Goal: Task Accomplishment & Management: Manage account settings

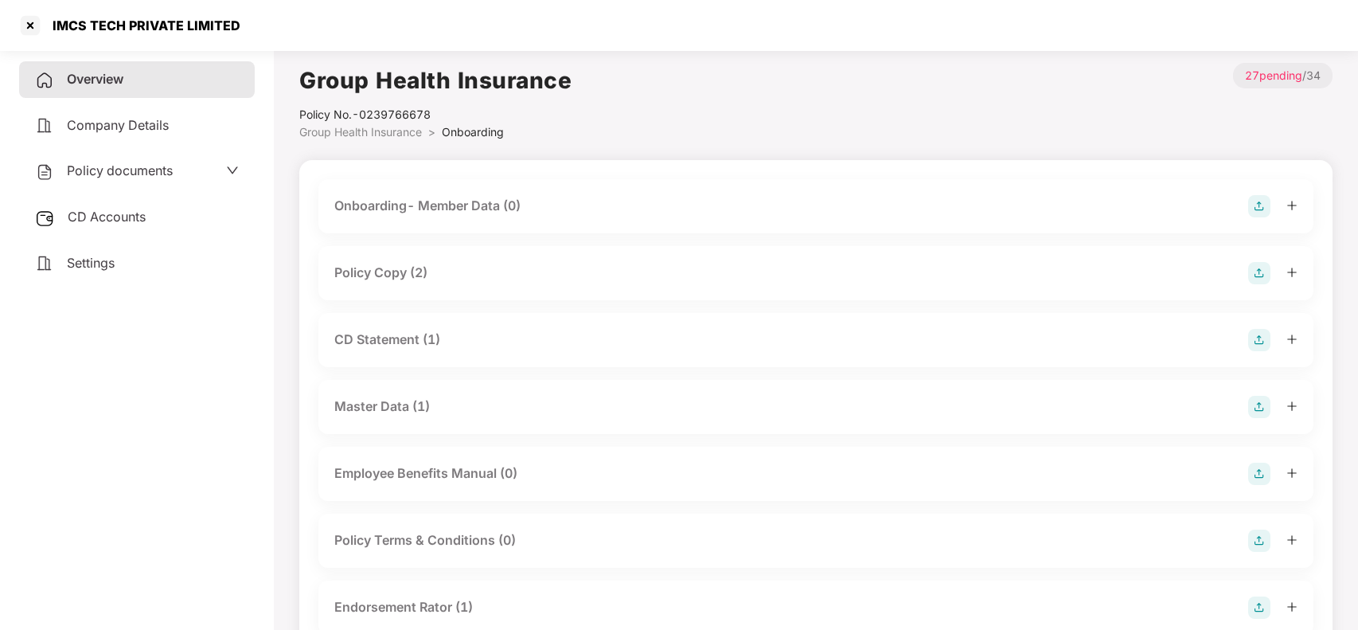
scroll to position [484, 0]
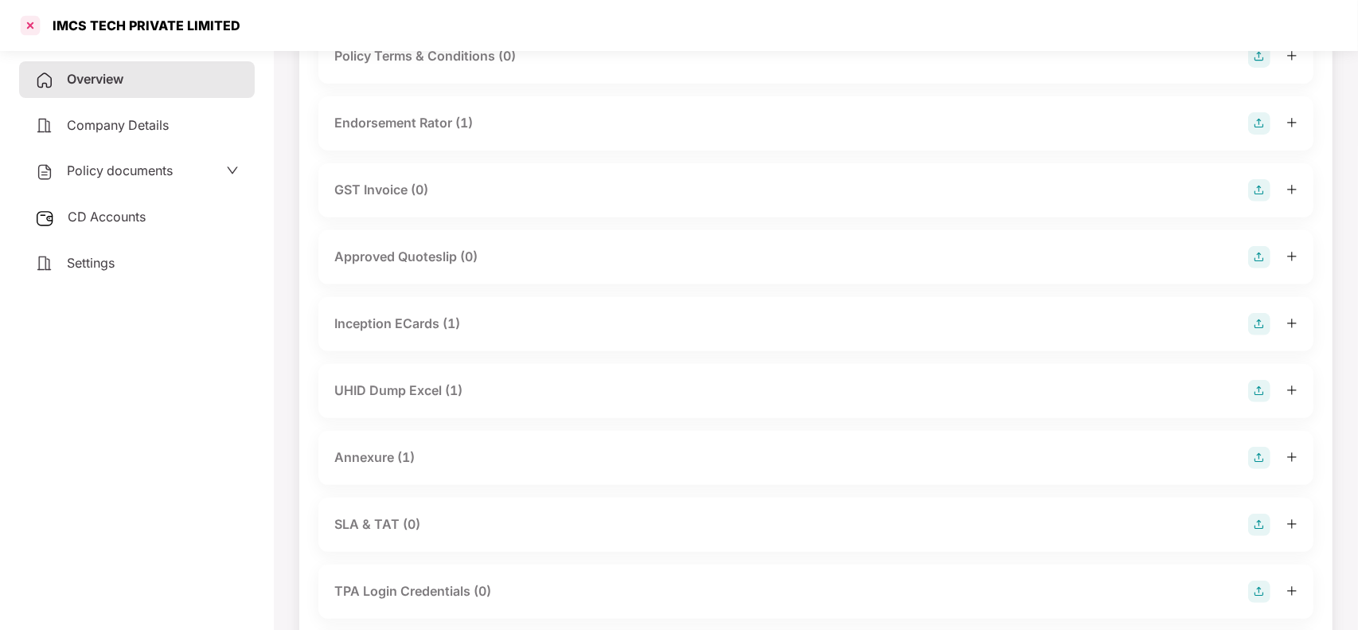
click at [38, 34] on div at bounding box center [30, 25] width 25 height 25
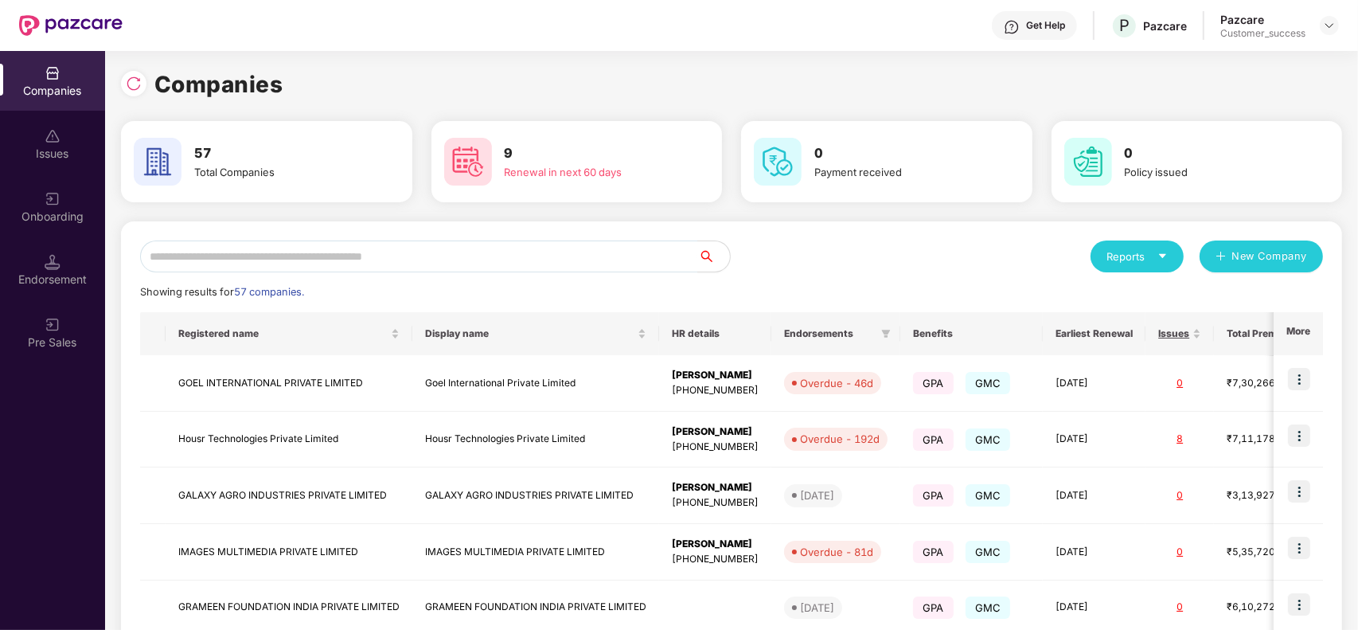
scroll to position [0, 0]
click at [427, 248] on input "text" at bounding box center [419, 256] width 558 height 32
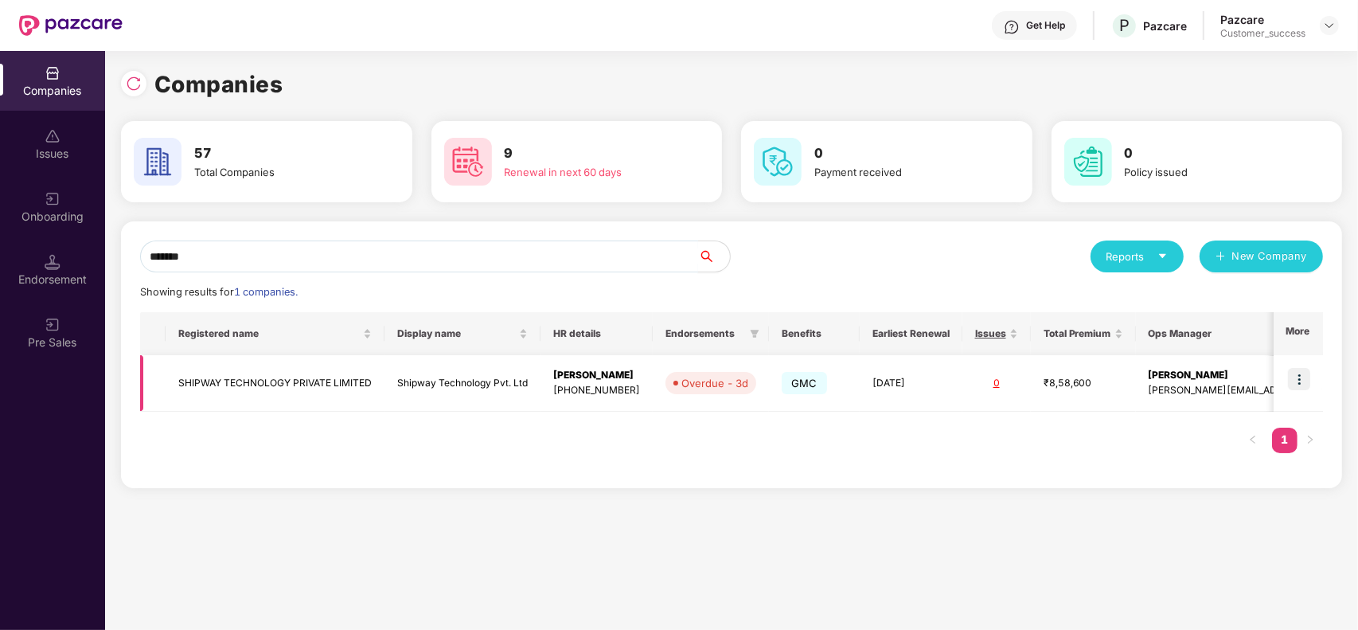
type input "*******"
click at [1300, 364] on td at bounding box center [1298, 383] width 49 height 57
click at [1306, 378] on img at bounding box center [1299, 379] width 22 height 22
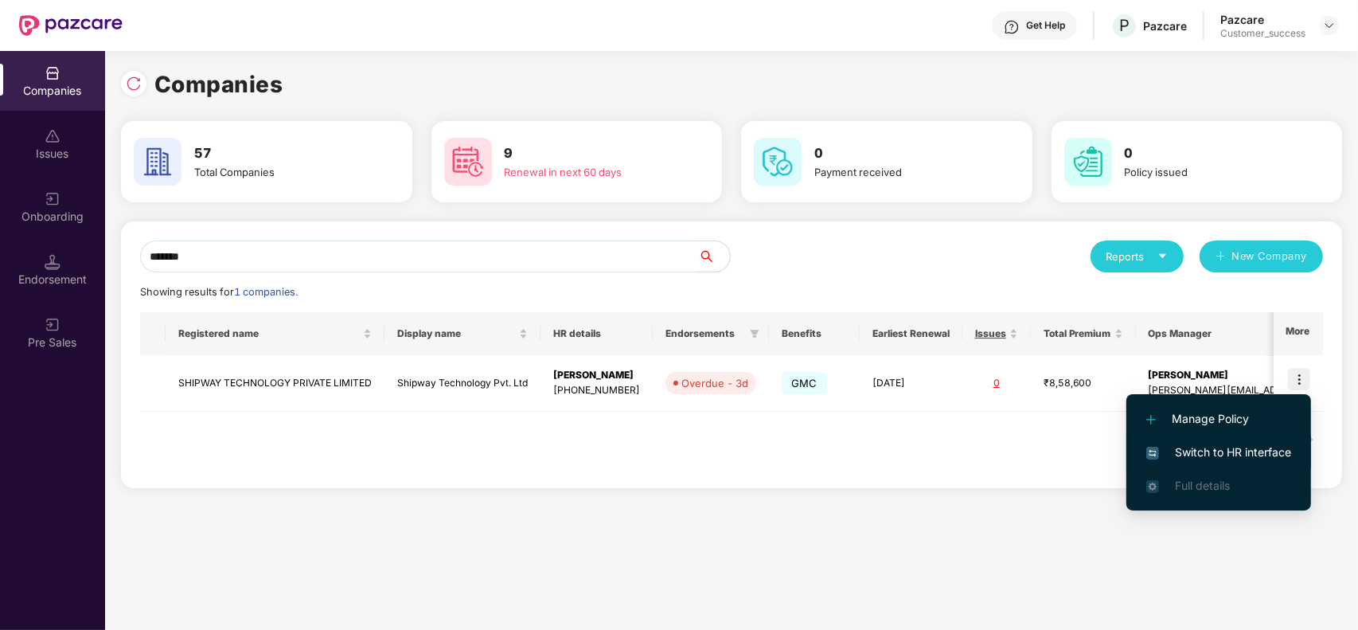
click at [1228, 460] on span "Switch to HR interface" at bounding box center [1218, 452] width 145 height 18
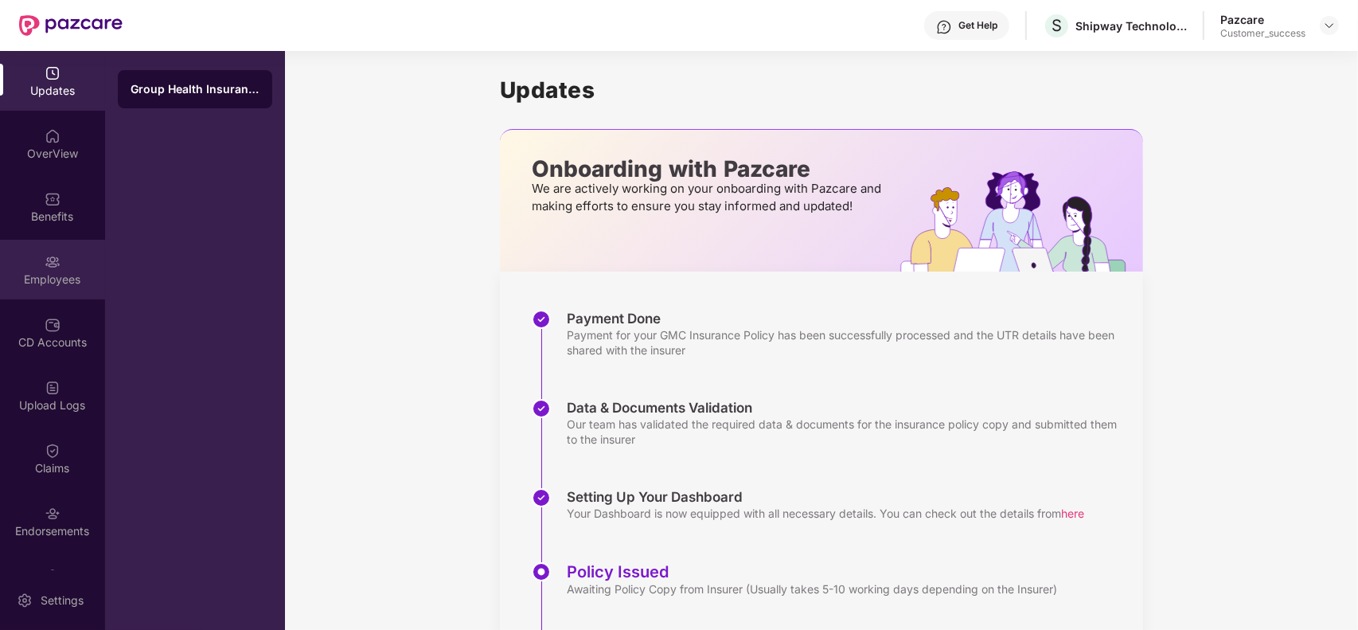
click at [41, 259] on div "Employees" at bounding box center [52, 270] width 105 height 60
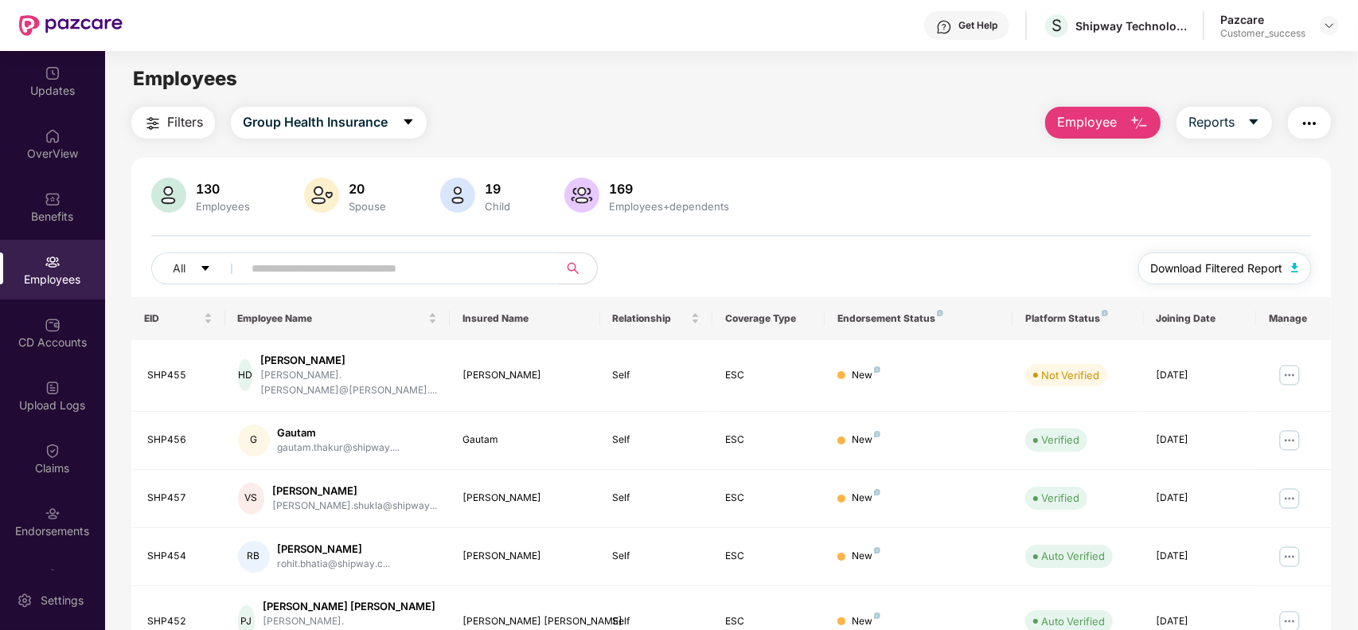
click at [1191, 267] on span "Download Filtered Report" at bounding box center [1217, 269] width 132 height 18
click at [1323, 30] on img at bounding box center [1329, 25] width 13 height 13
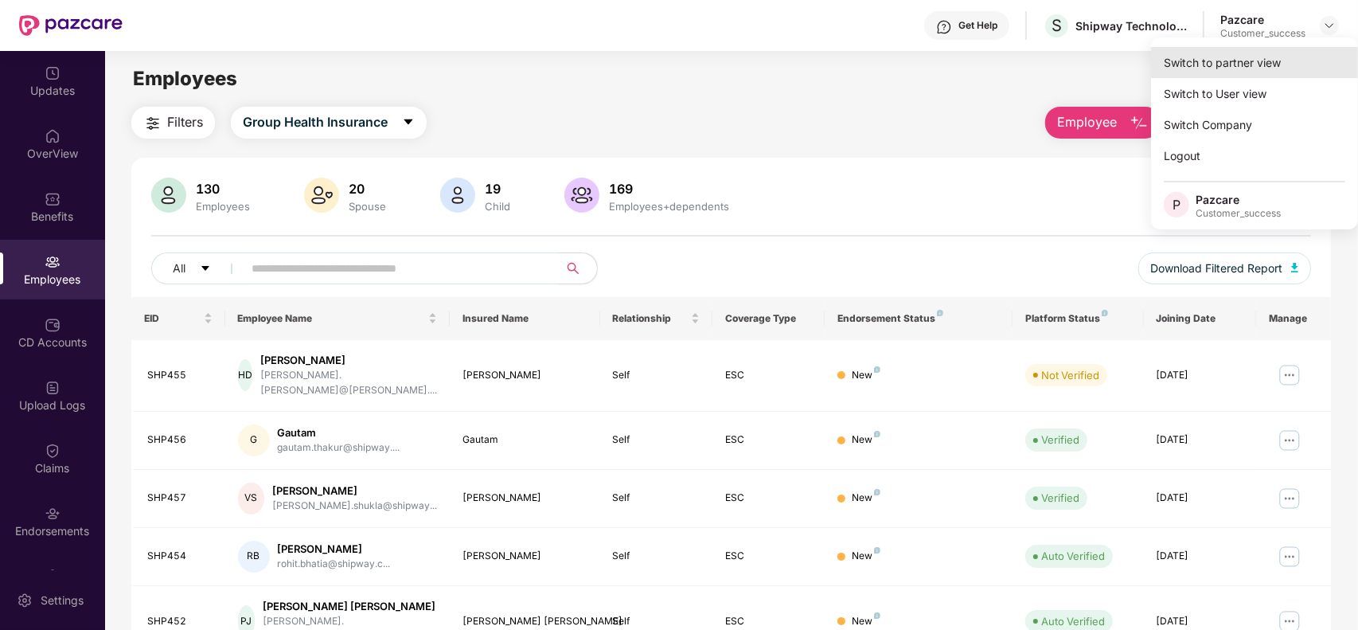
click at [1246, 72] on div "Switch to partner view" at bounding box center [1254, 62] width 207 height 31
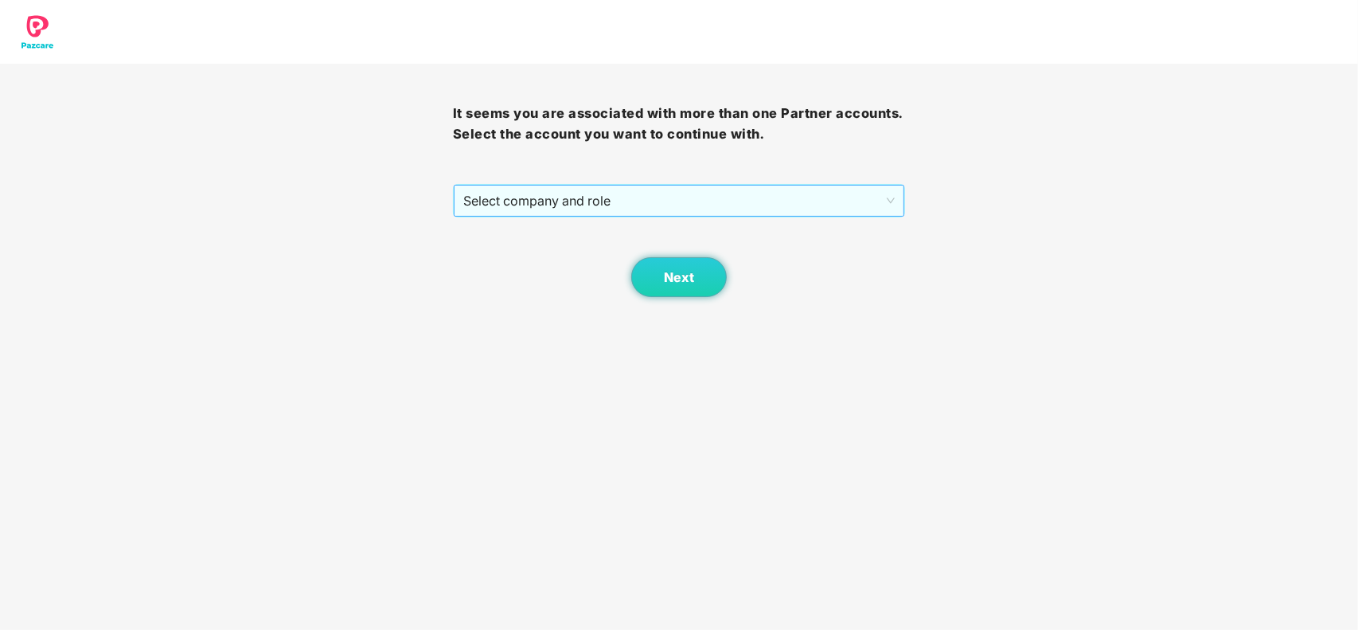
click at [781, 203] on span "Select company and role" at bounding box center [679, 200] width 432 height 30
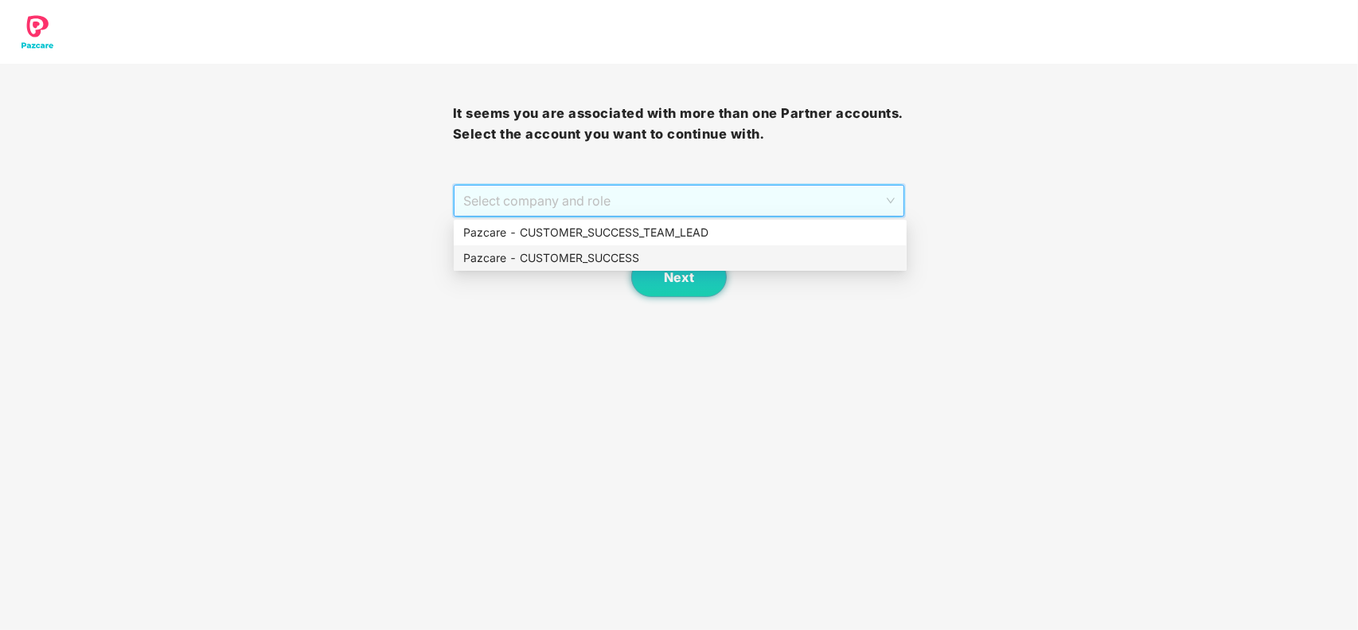
click at [647, 253] on div "Pazcare - CUSTOMER_SUCCESS" at bounding box center [680, 258] width 434 height 18
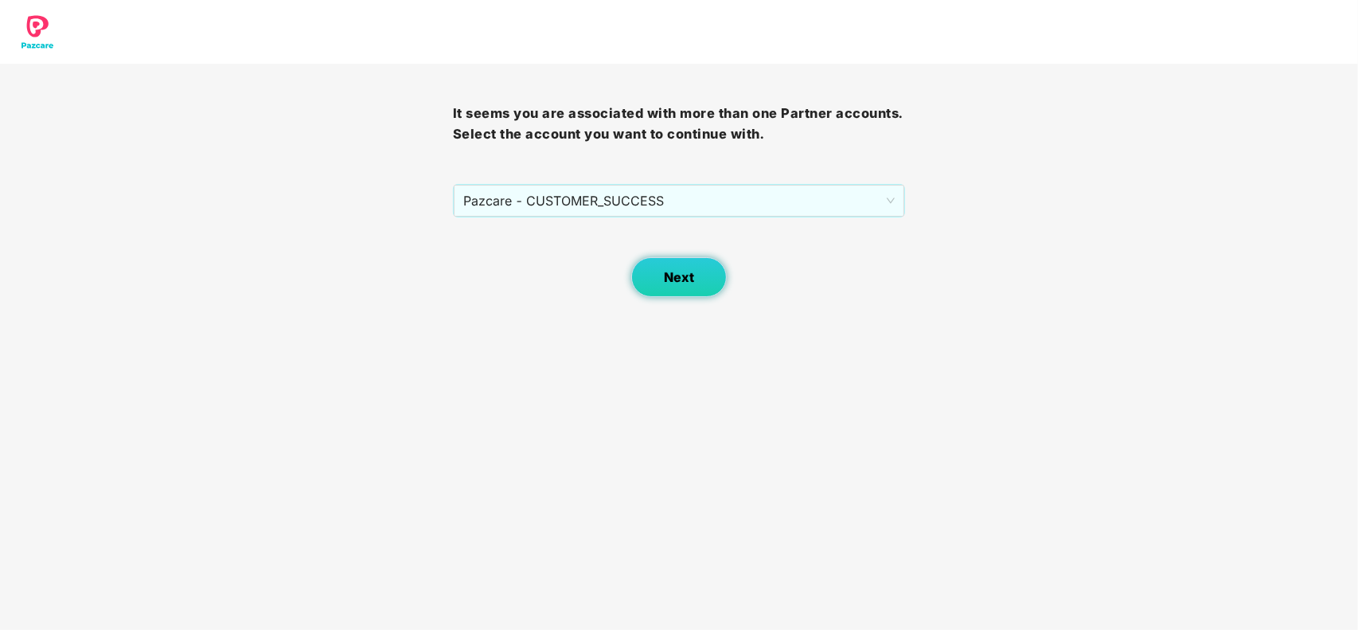
click at [657, 265] on button "Next" at bounding box center [679, 277] width 96 height 40
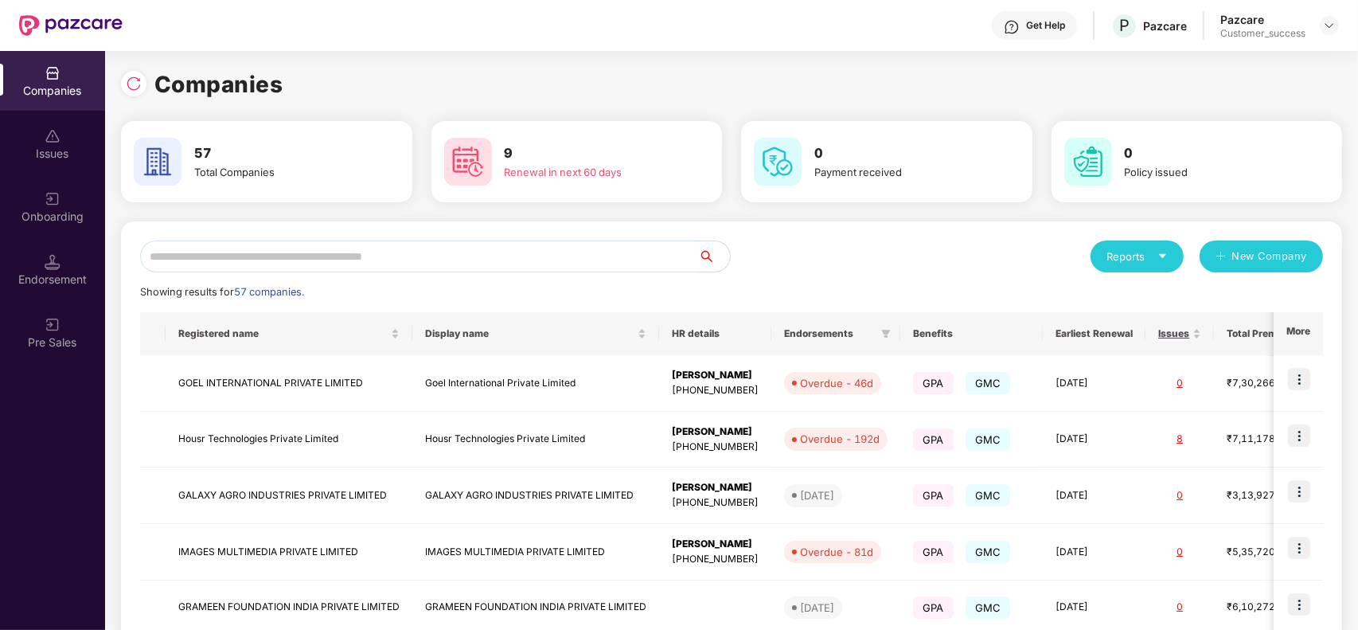
click at [446, 259] on input "text" at bounding box center [419, 256] width 558 height 32
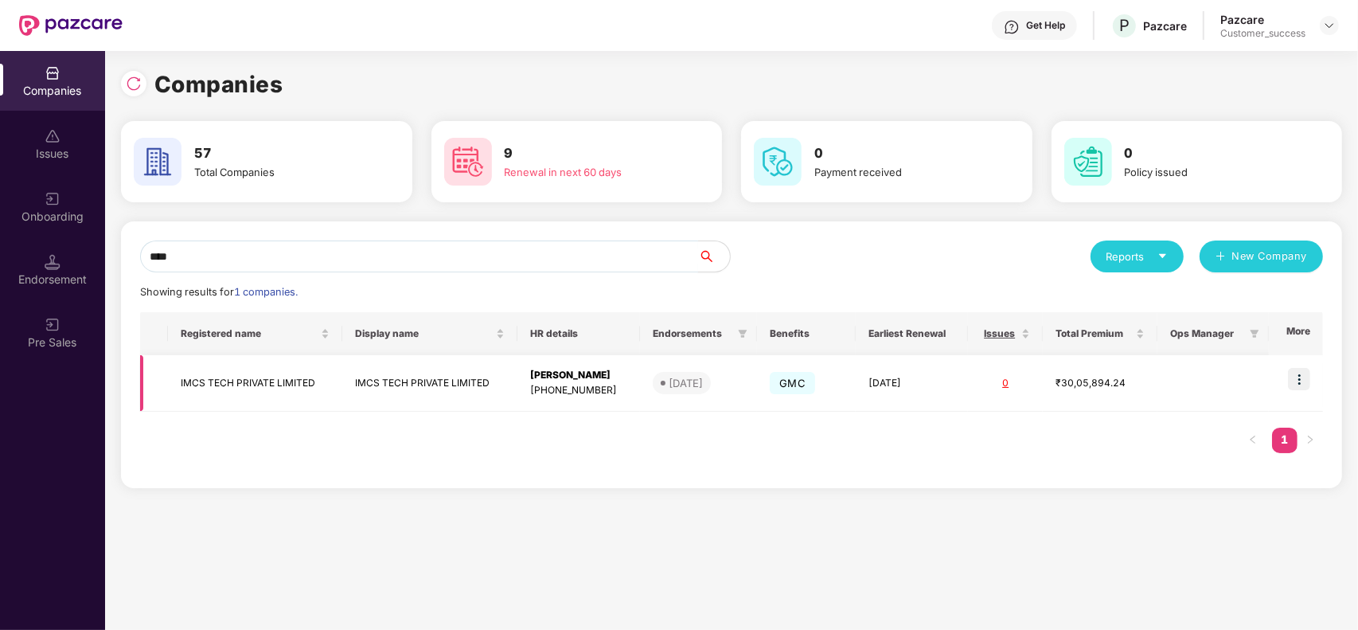
type input "****"
click at [1296, 380] on img at bounding box center [1299, 379] width 22 height 22
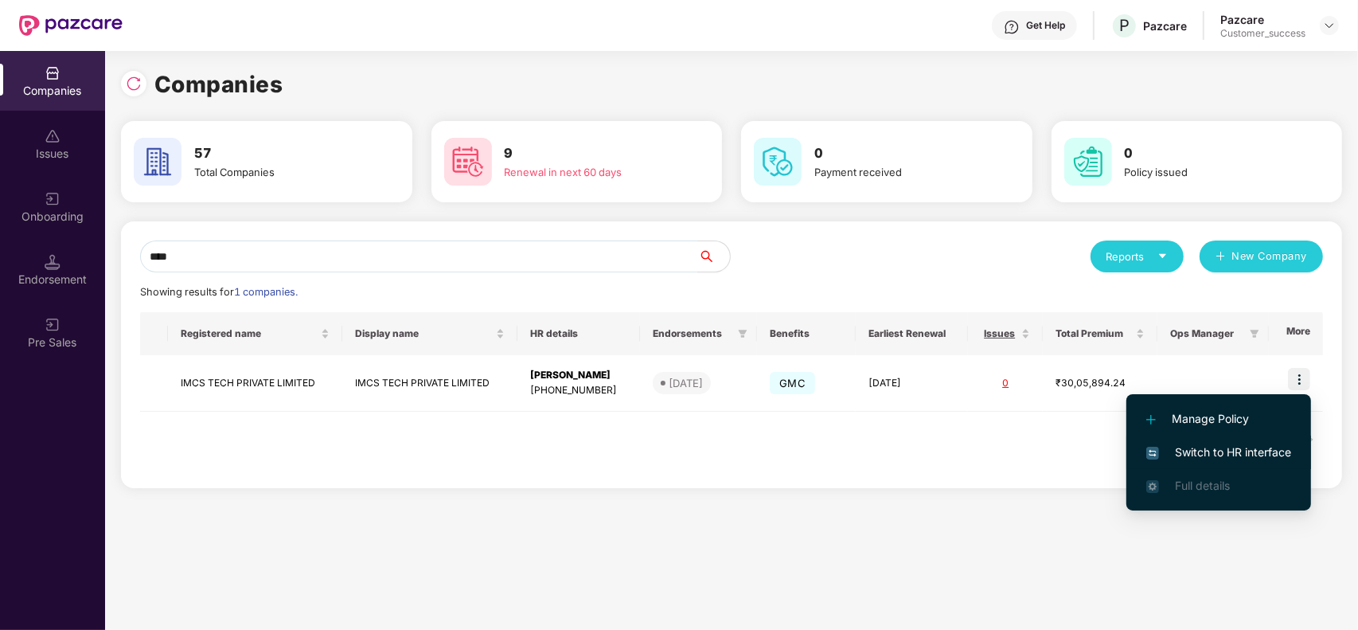
click at [1222, 456] on span "Switch to HR interface" at bounding box center [1218, 452] width 145 height 18
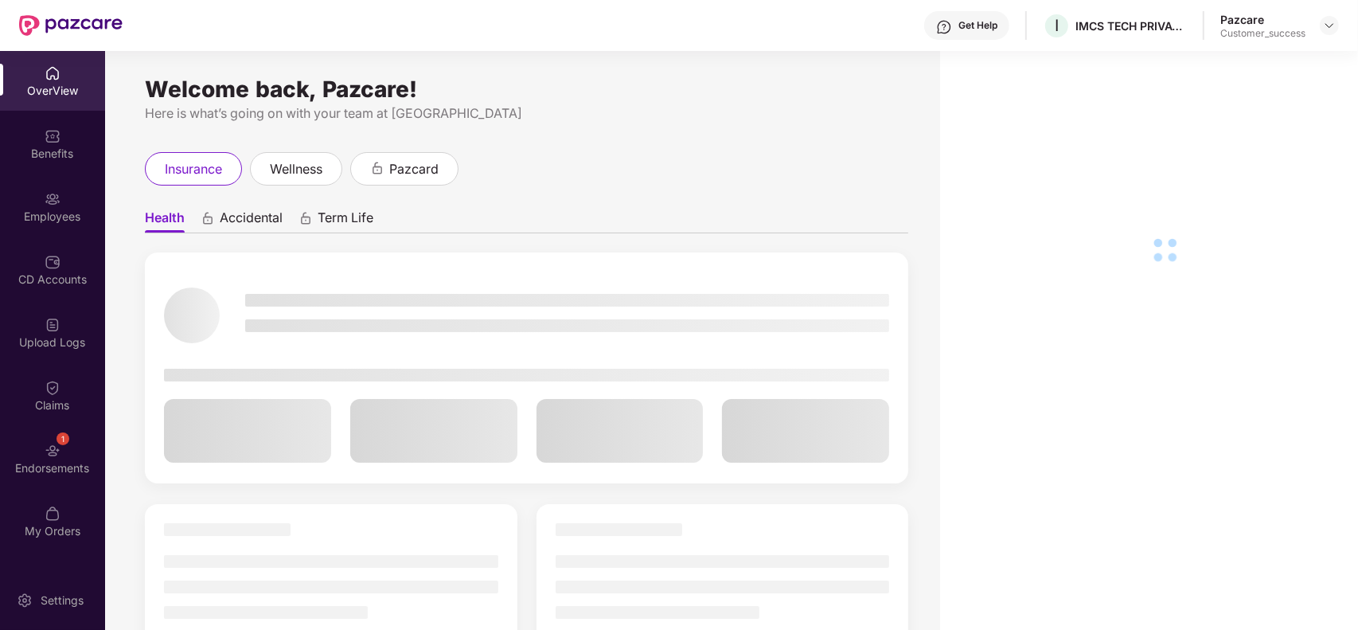
click at [60, 224] on div "Employees" at bounding box center [52, 217] width 105 height 16
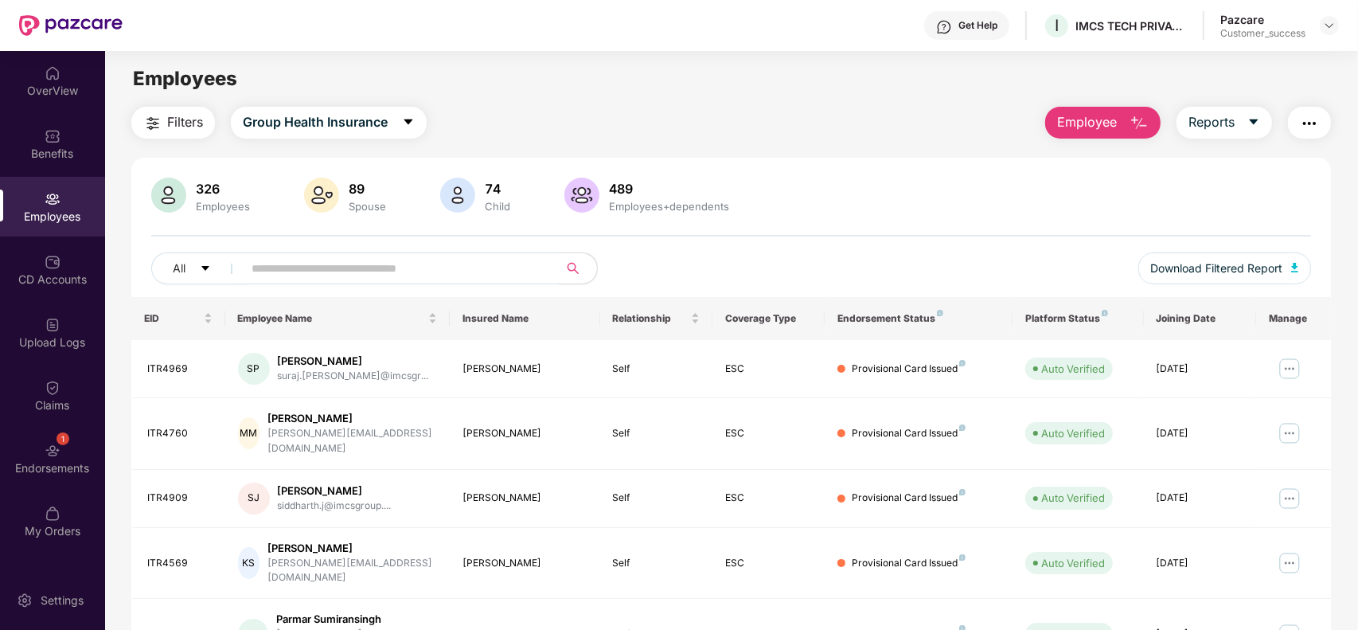
click at [416, 271] on input "text" at bounding box center [395, 268] width 286 height 24
paste input "*******"
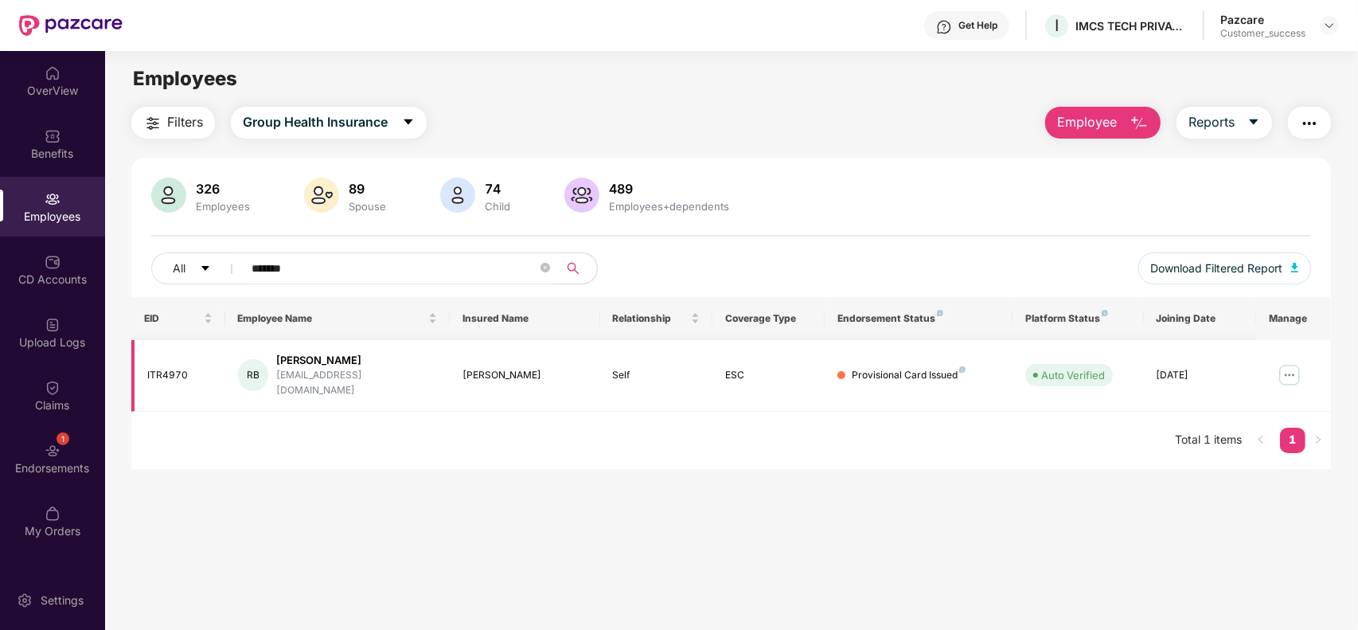
type input "*******"
click at [1286, 365] on img at bounding box center [1289, 374] width 25 height 25
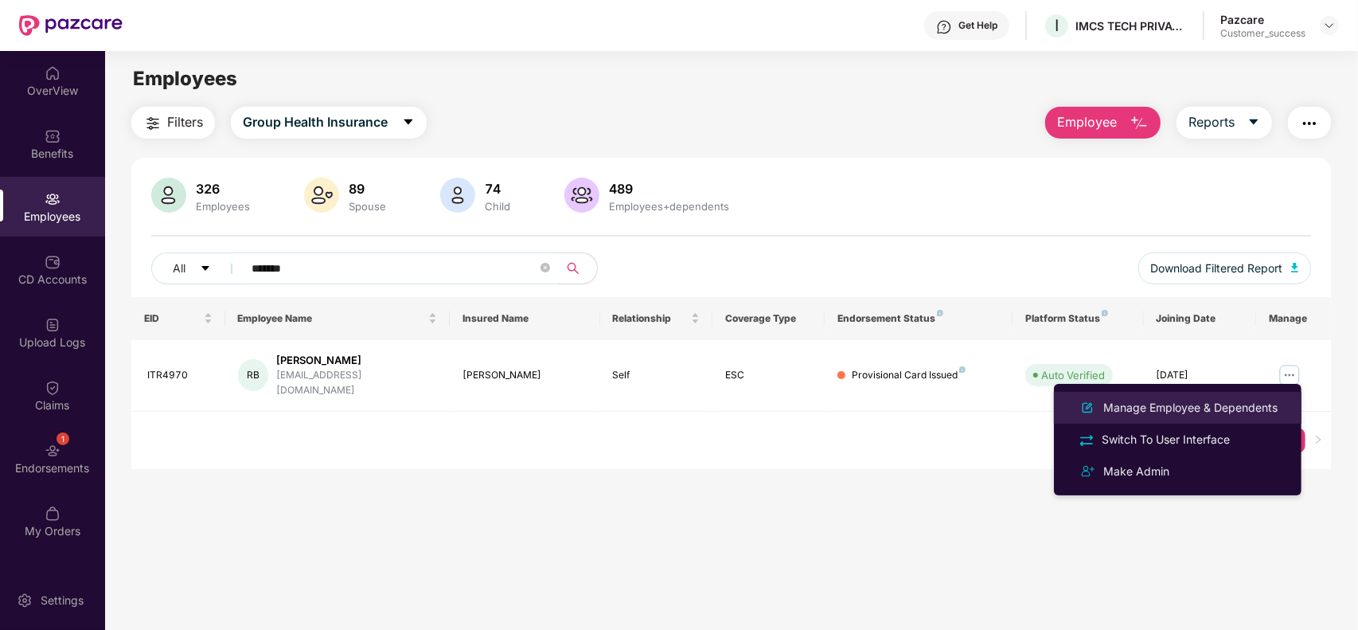
click at [1208, 404] on div "Manage Employee & Dependents" at bounding box center [1190, 408] width 181 height 18
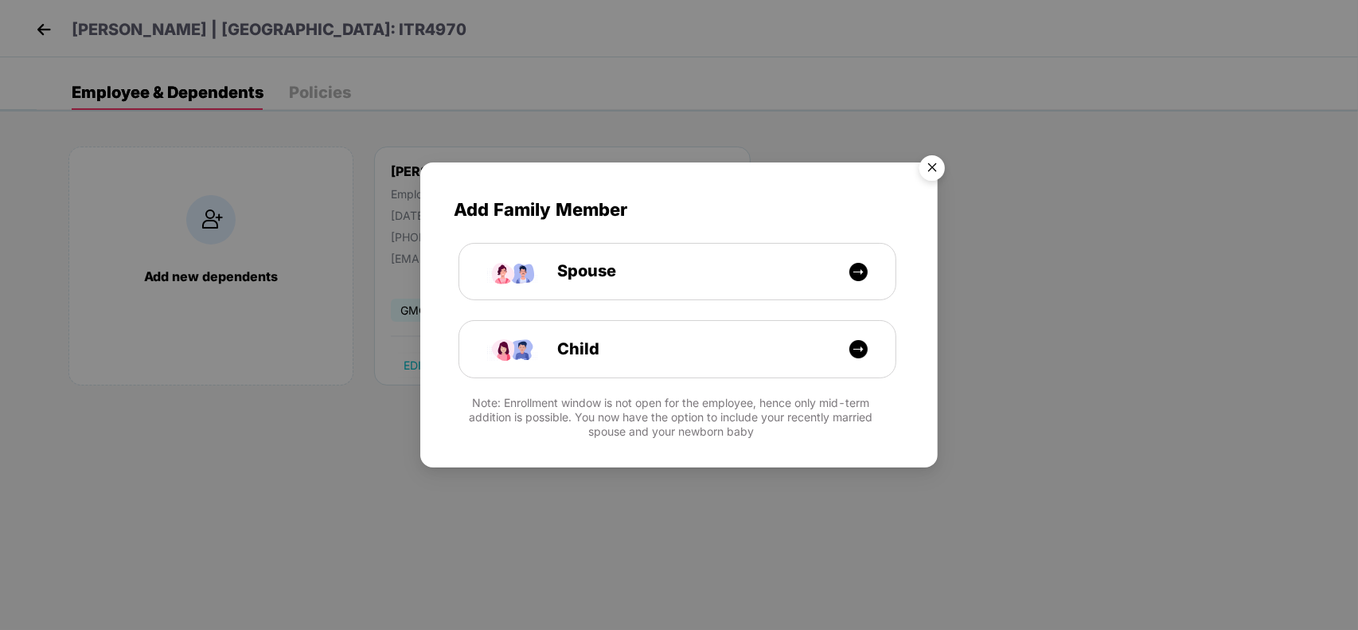
click at [944, 158] on img "Close" at bounding box center [932, 170] width 45 height 45
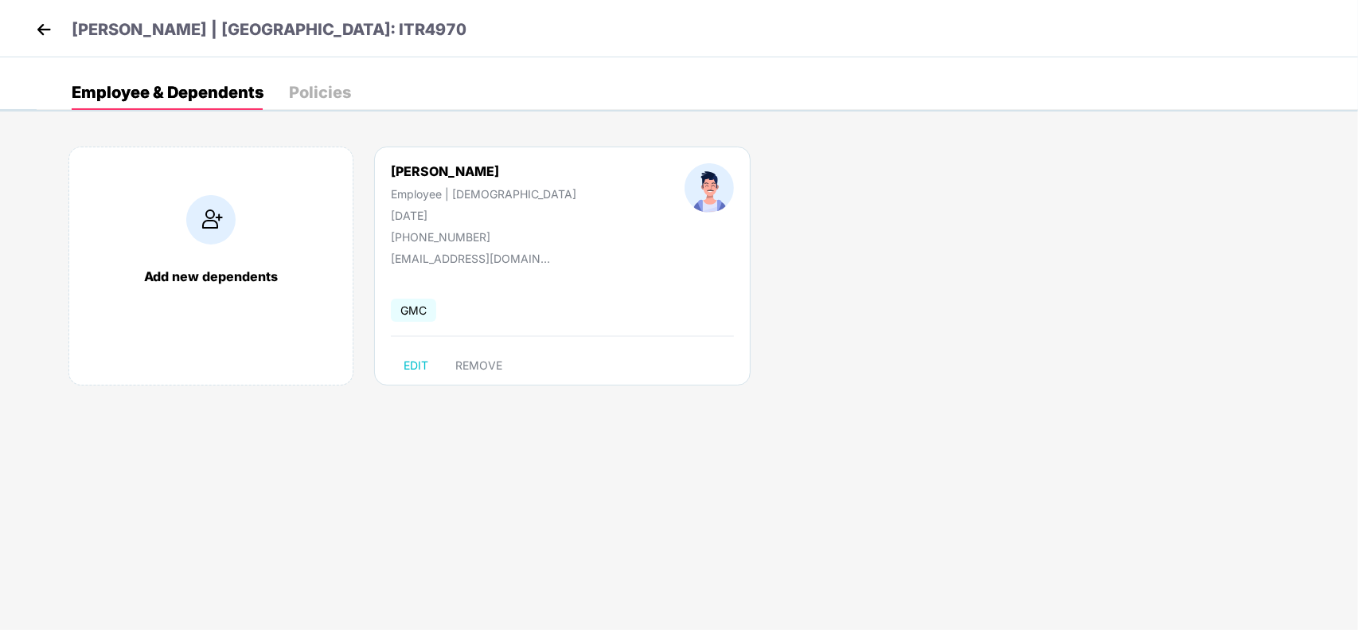
click at [40, 37] on img at bounding box center [44, 30] width 24 height 24
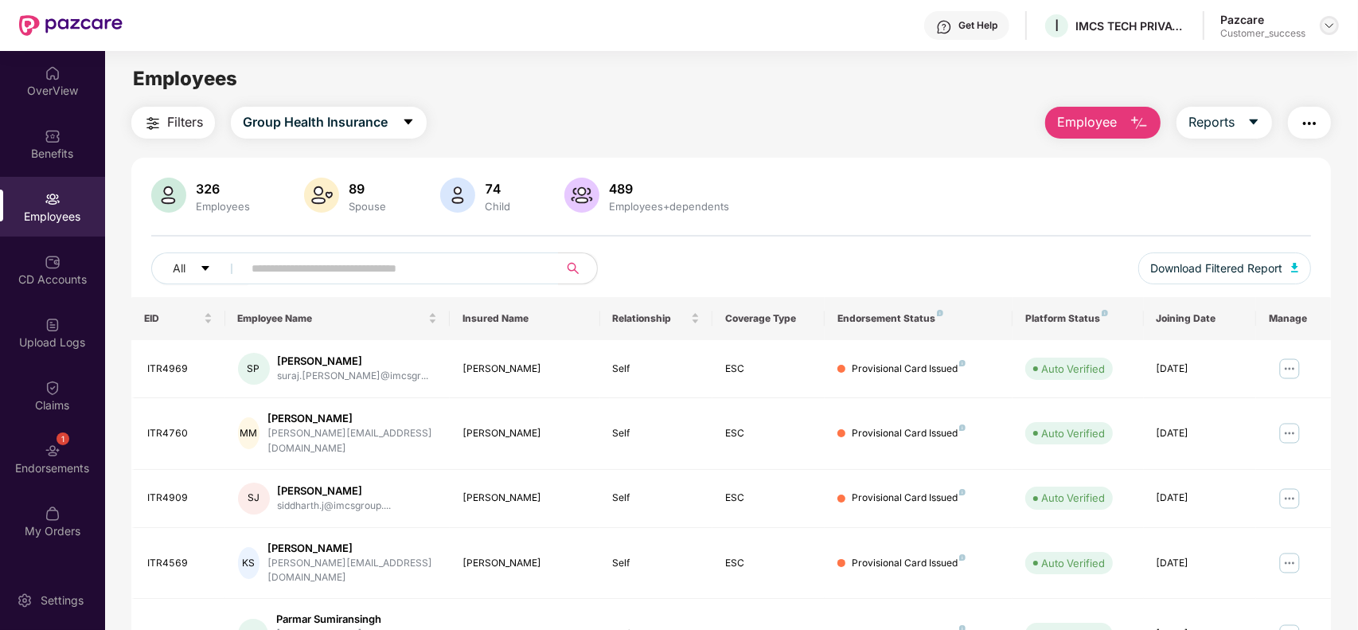
click at [1336, 25] on div at bounding box center [1329, 25] width 19 height 19
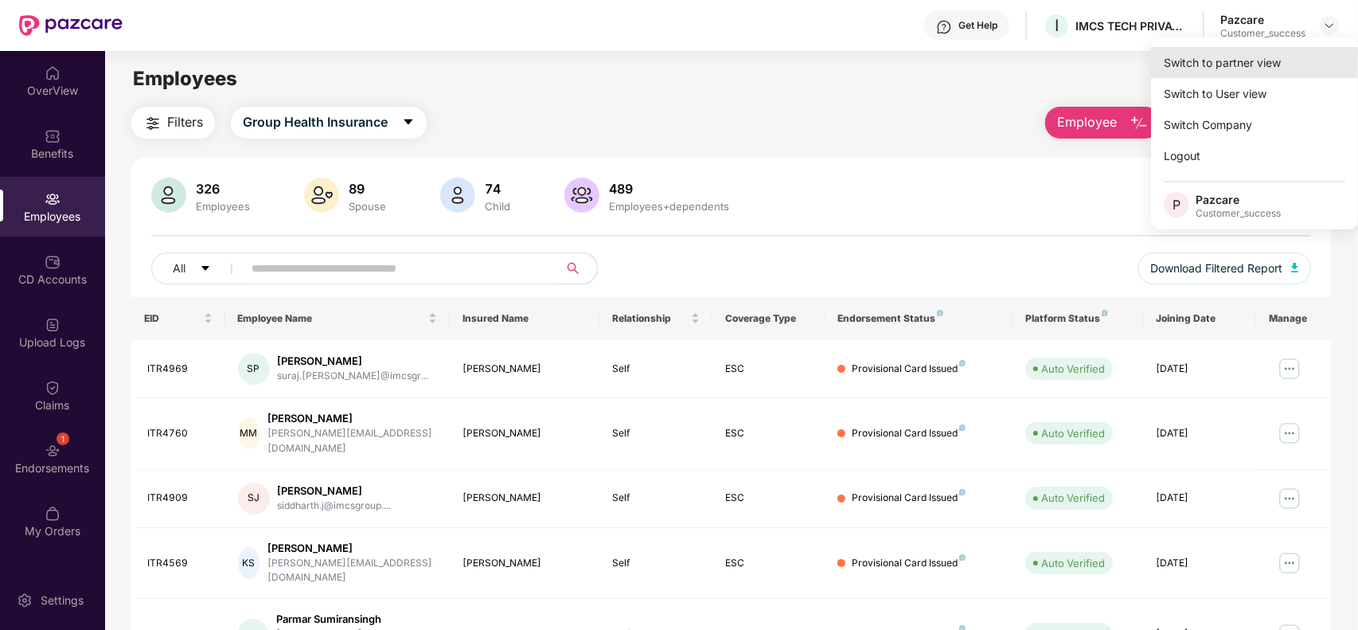
click at [1282, 50] on div "Switch to partner view" at bounding box center [1254, 62] width 207 height 31
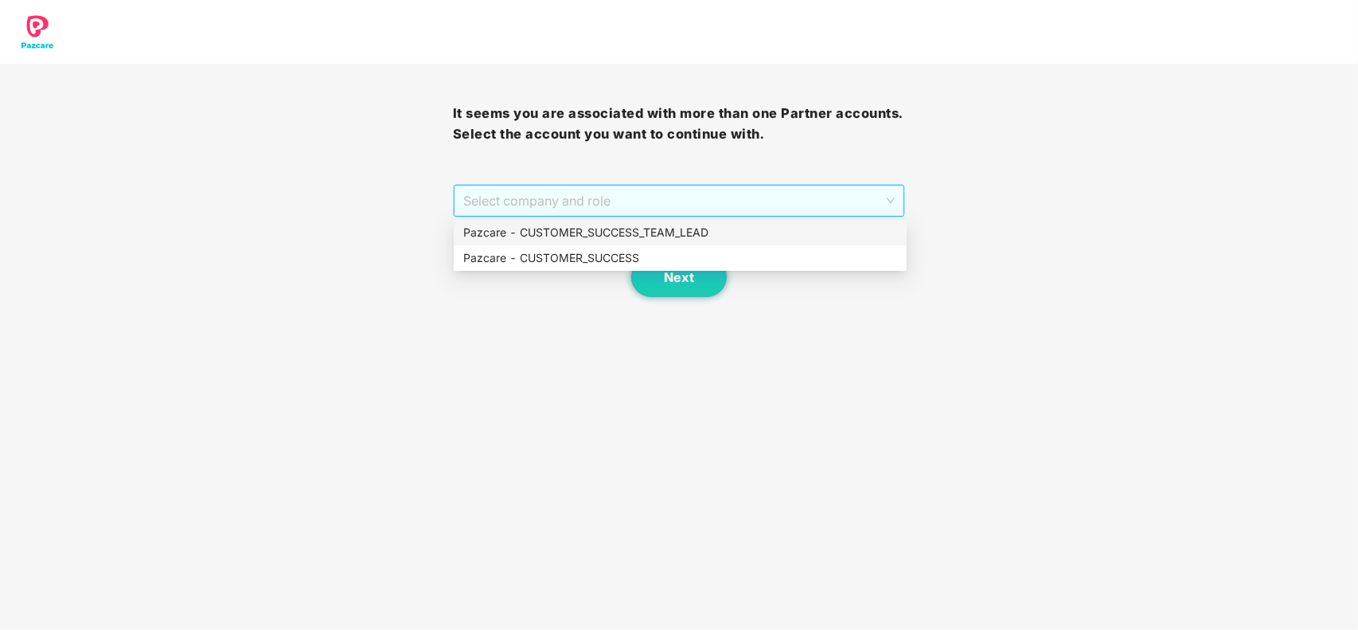
click at [642, 203] on span "Select company and role" at bounding box center [679, 200] width 432 height 30
click at [568, 259] on div "Pazcare - CUSTOMER_SUCCESS" at bounding box center [680, 258] width 434 height 18
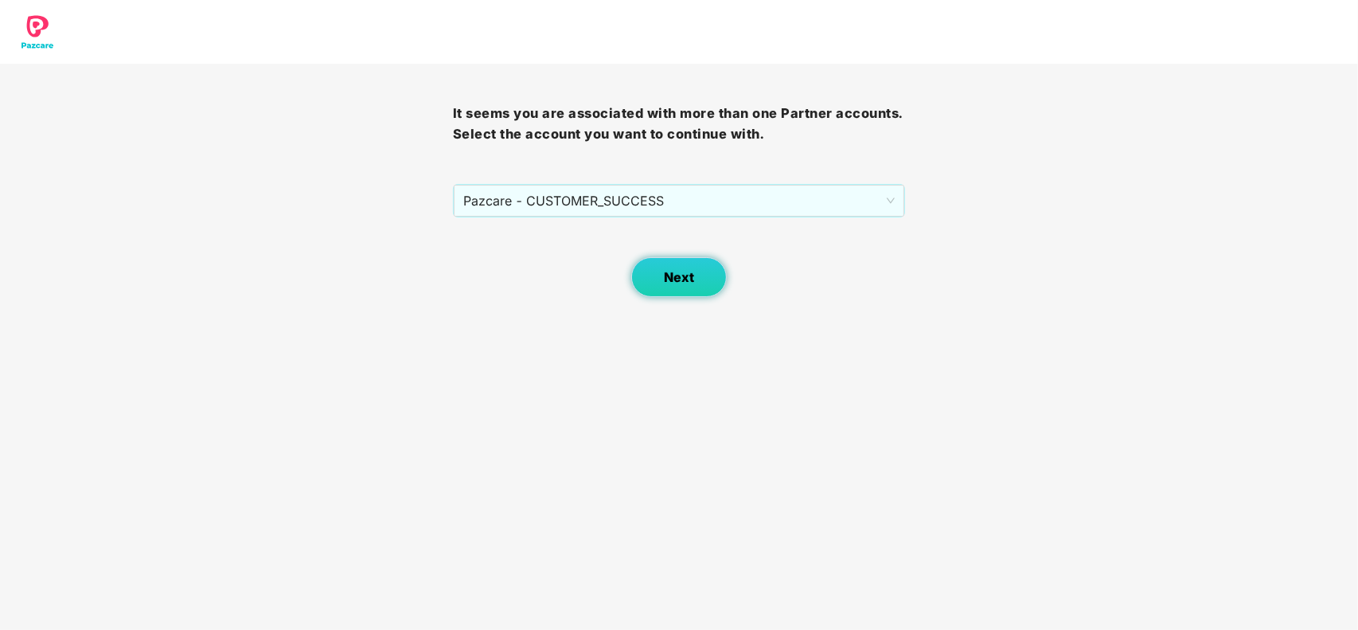
click at [659, 267] on button "Next" at bounding box center [679, 277] width 96 height 40
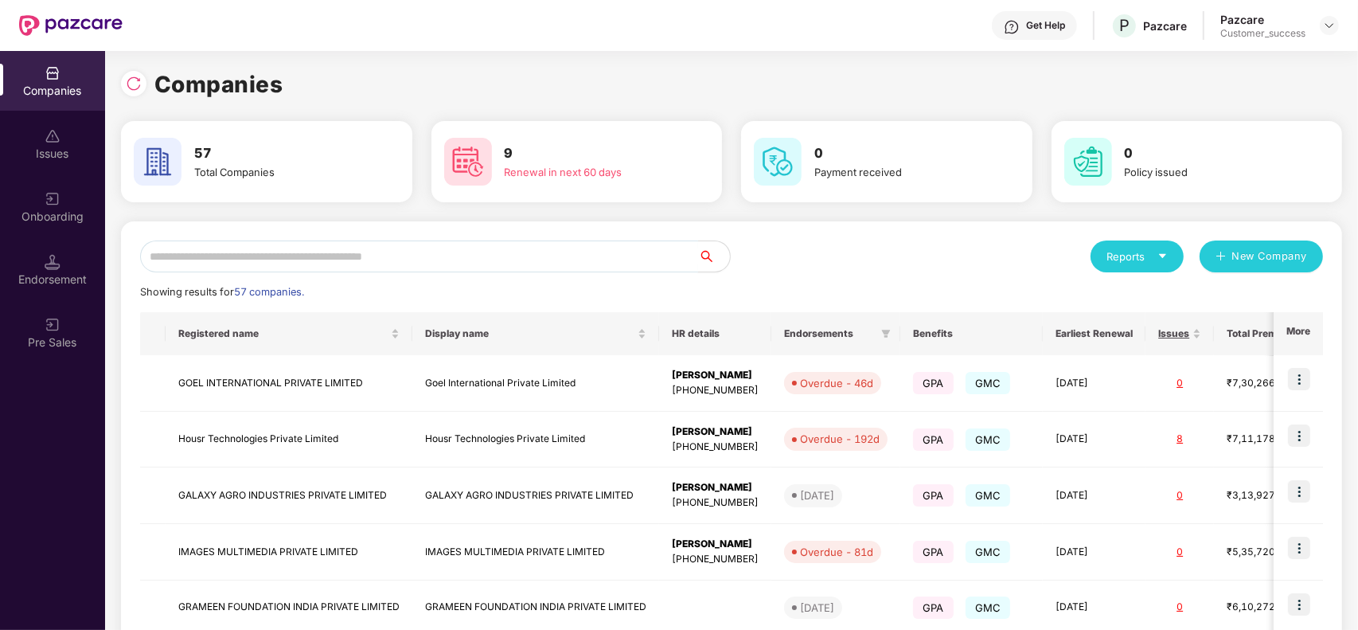
click at [348, 247] on input "text" at bounding box center [419, 256] width 558 height 32
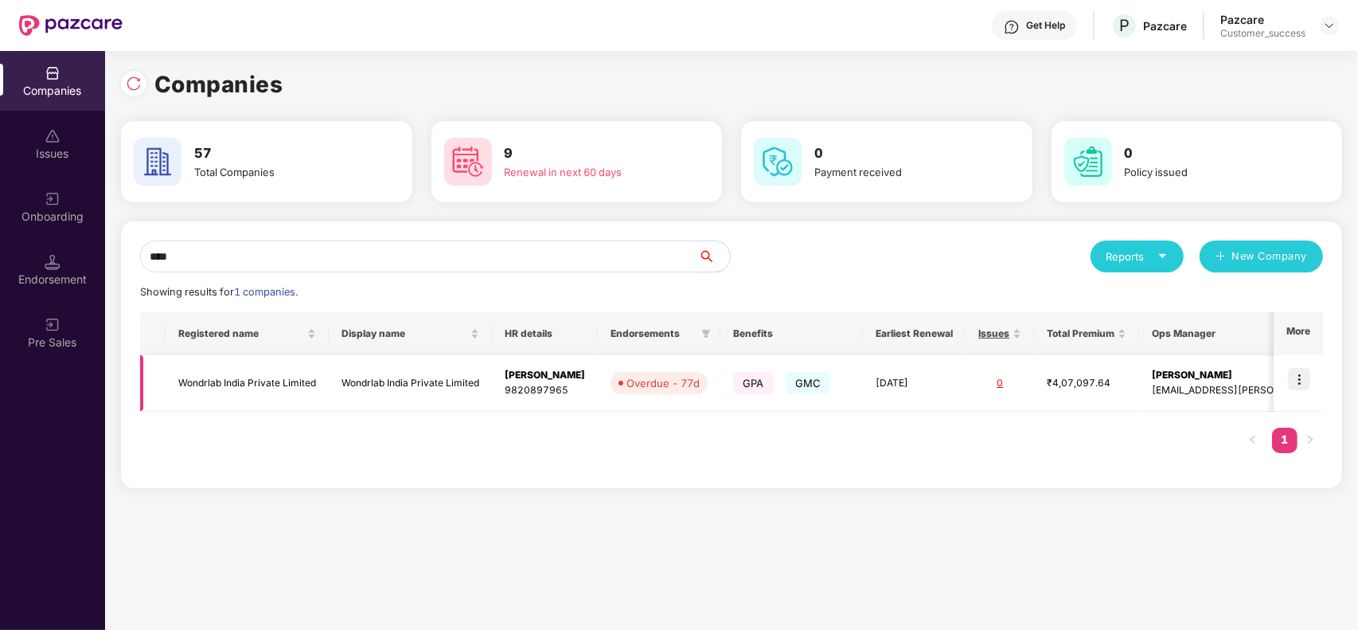
type input "****"
click at [1292, 381] on img at bounding box center [1299, 379] width 22 height 22
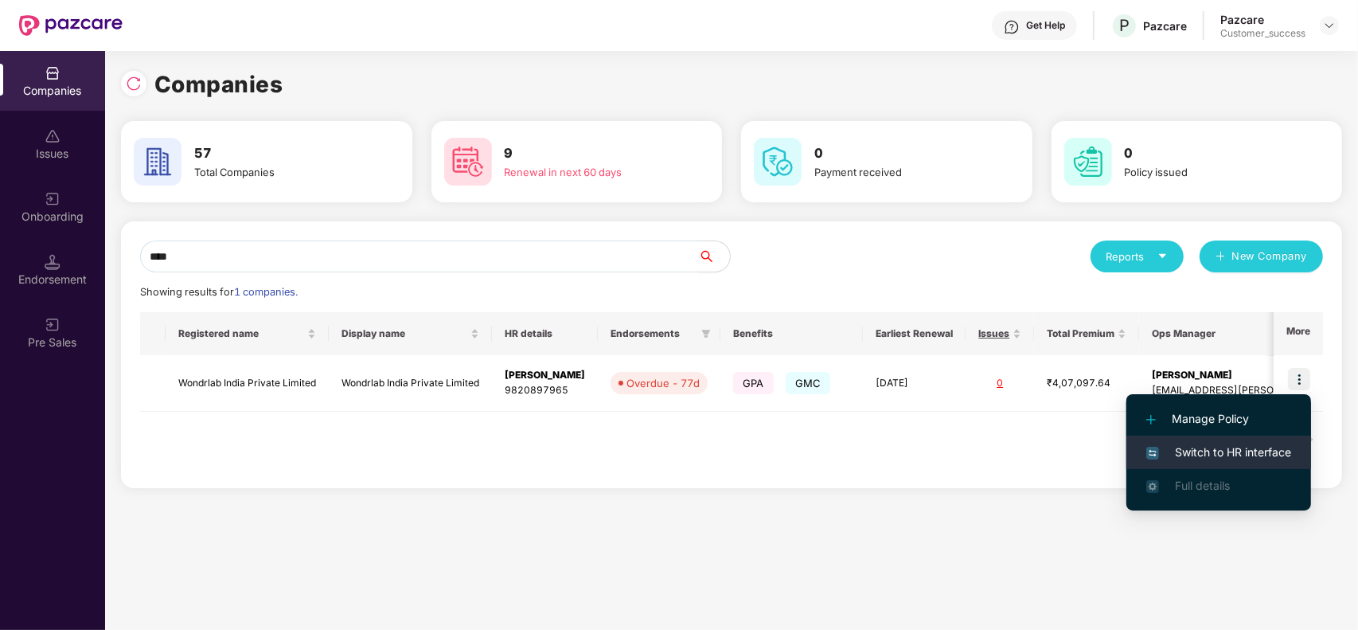
click at [1242, 450] on span "Switch to HR interface" at bounding box center [1218, 452] width 145 height 18
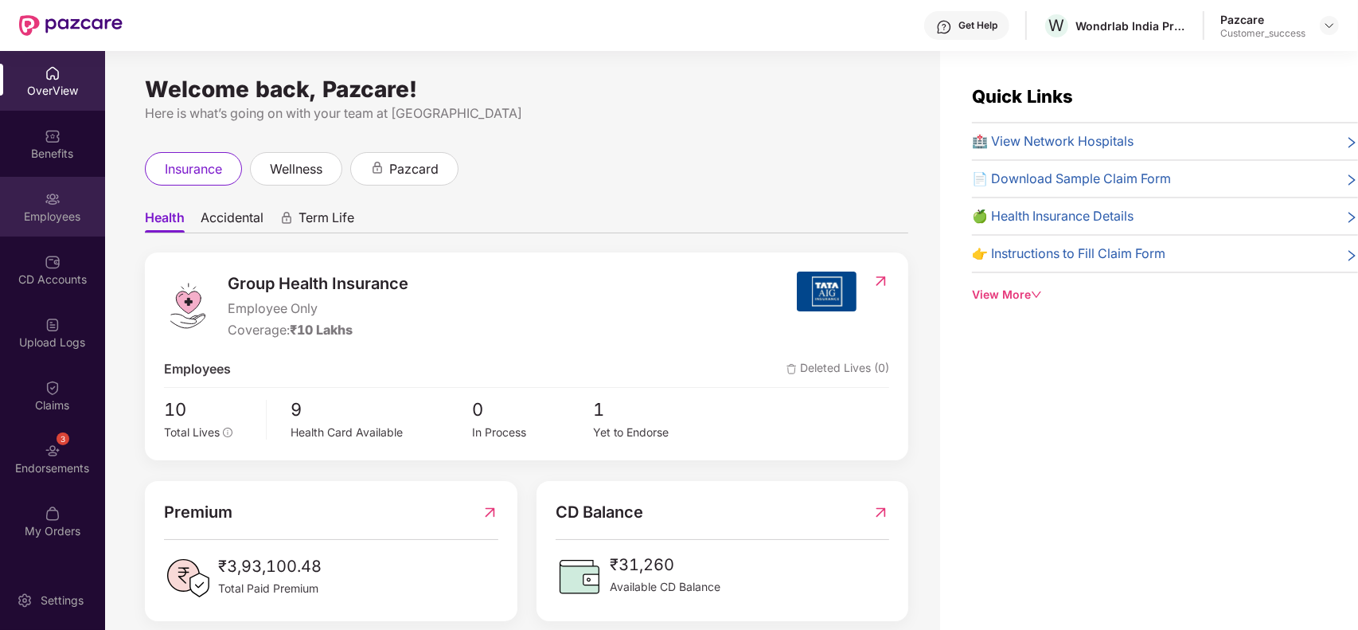
click at [45, 213] on div "Employees" at bounding box center [52, 217] width 105 height 16
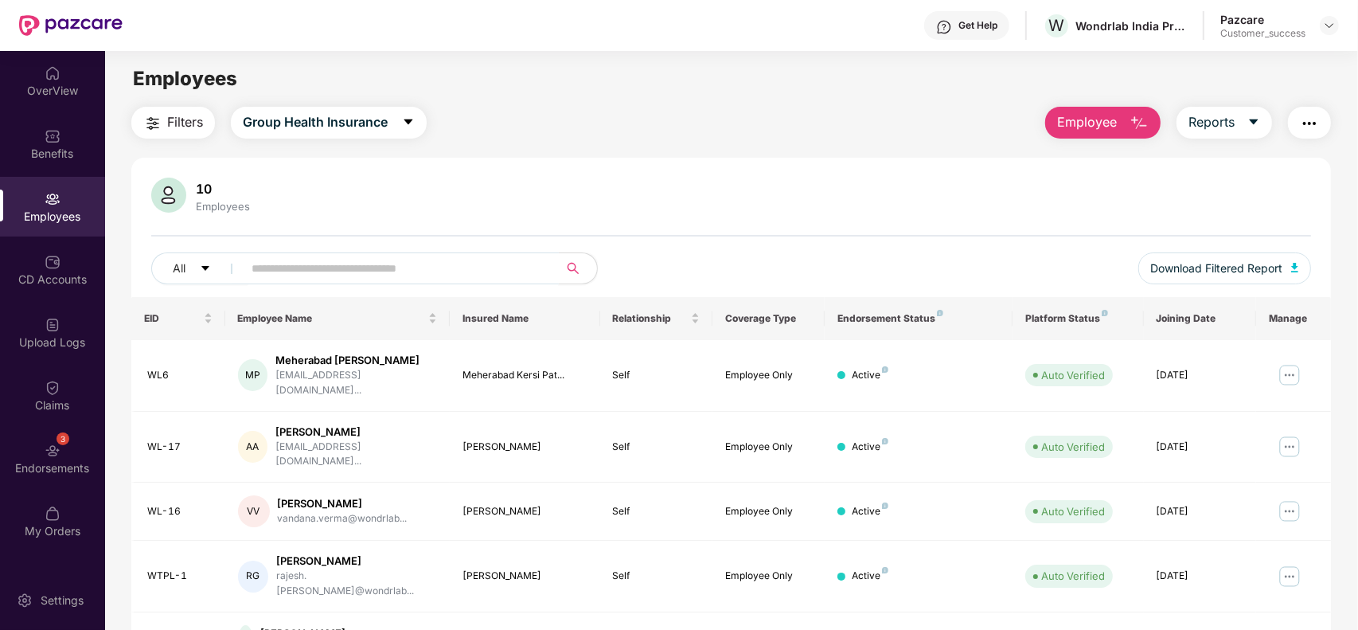
click at [327, 277] on input "text" at bounding box center [395, 268] width 286 height 24
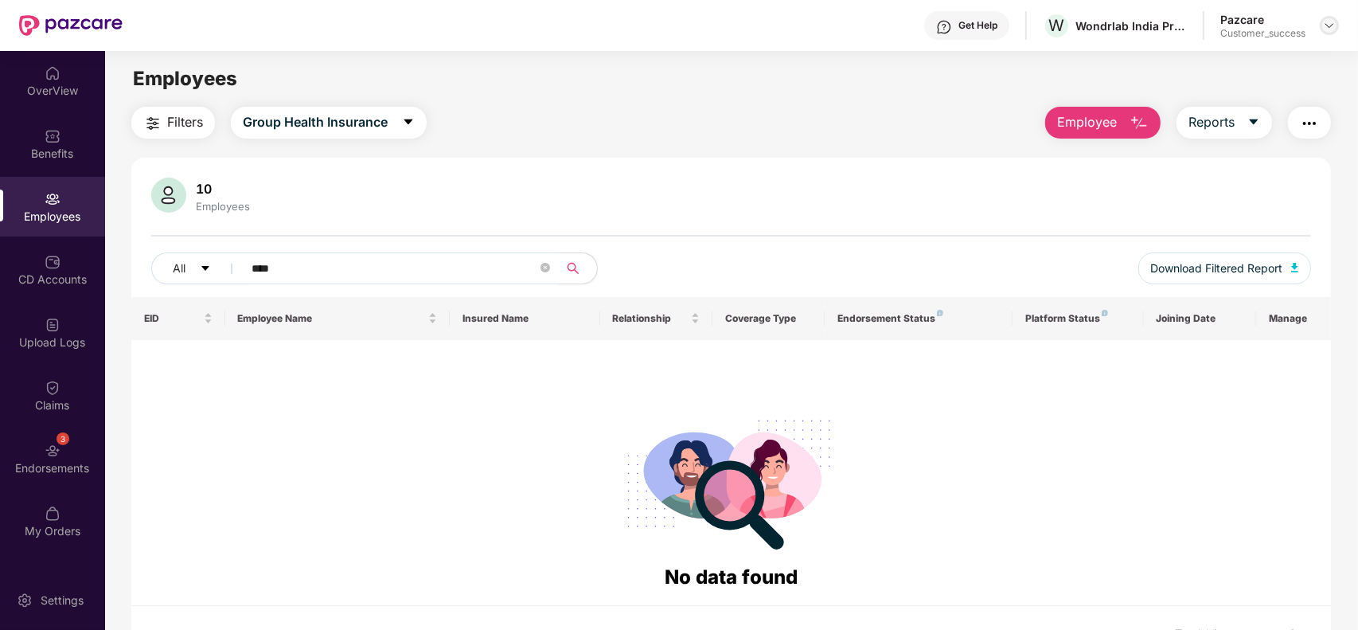
type input "****"
click at [1325, 33] on div at bounding box center [1329, 25] width 19 height 19
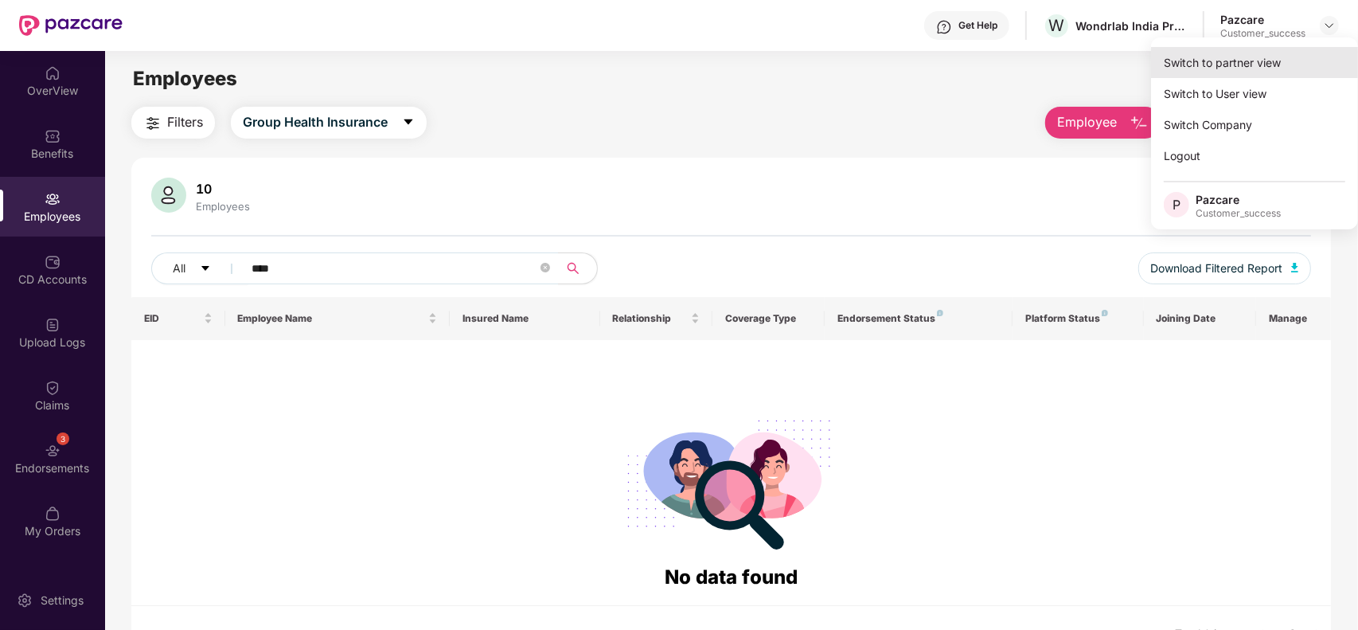
click at [1267, 49] on div "Switch to partner view" at bounding box center [1254, 62] width 207 height 31
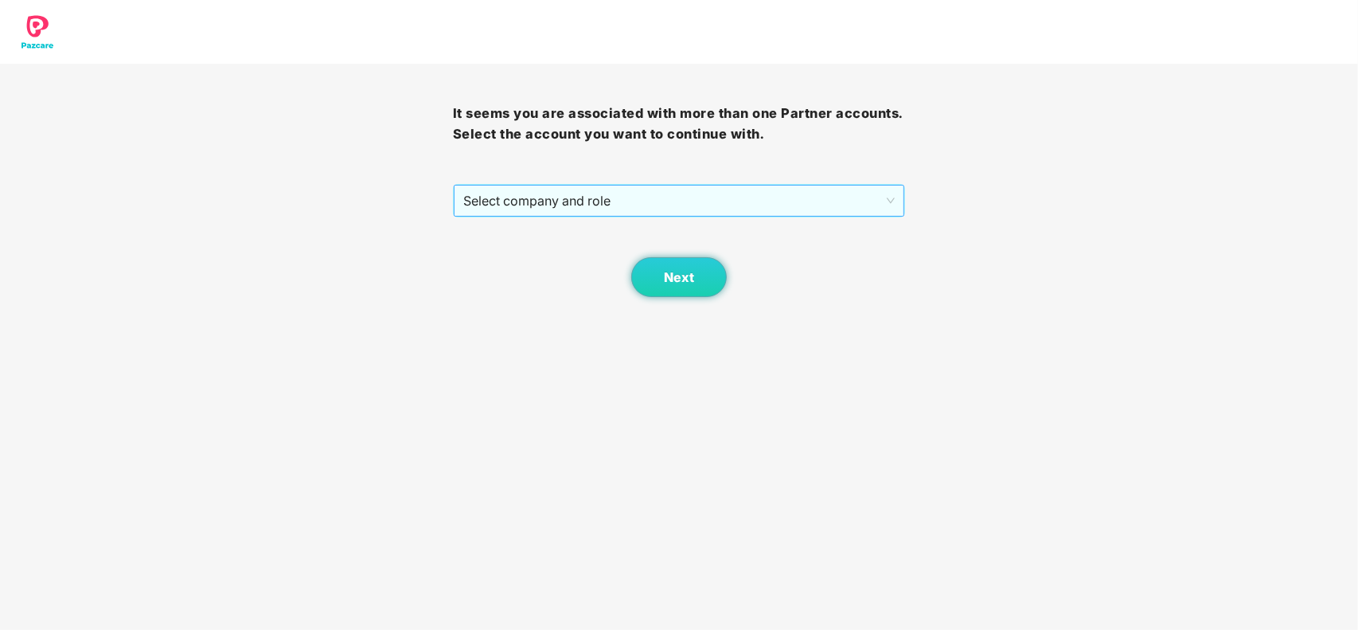
click at [617, 209] on span "Select company and role" at bounding box center [679, 200] width 432 height 30
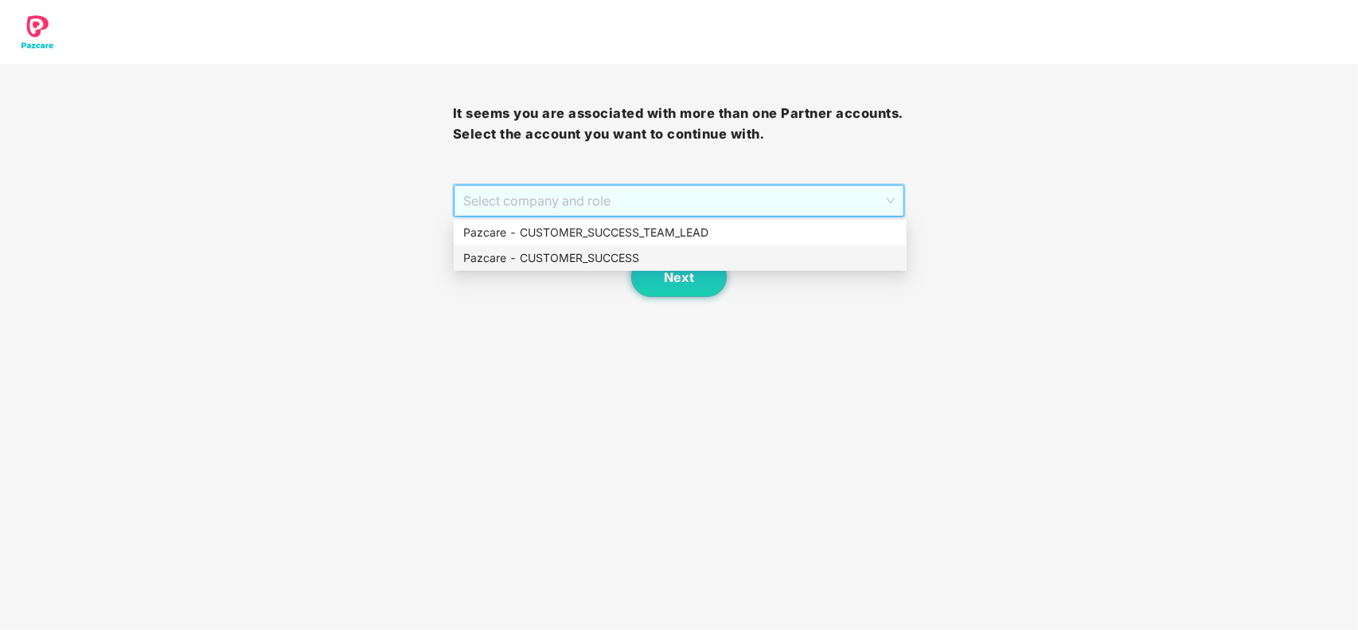
click at [537, 263] on div "Pazcare - CUSTOMER_SUCCESS" at bounding box center [680, 258] width 434 height 18
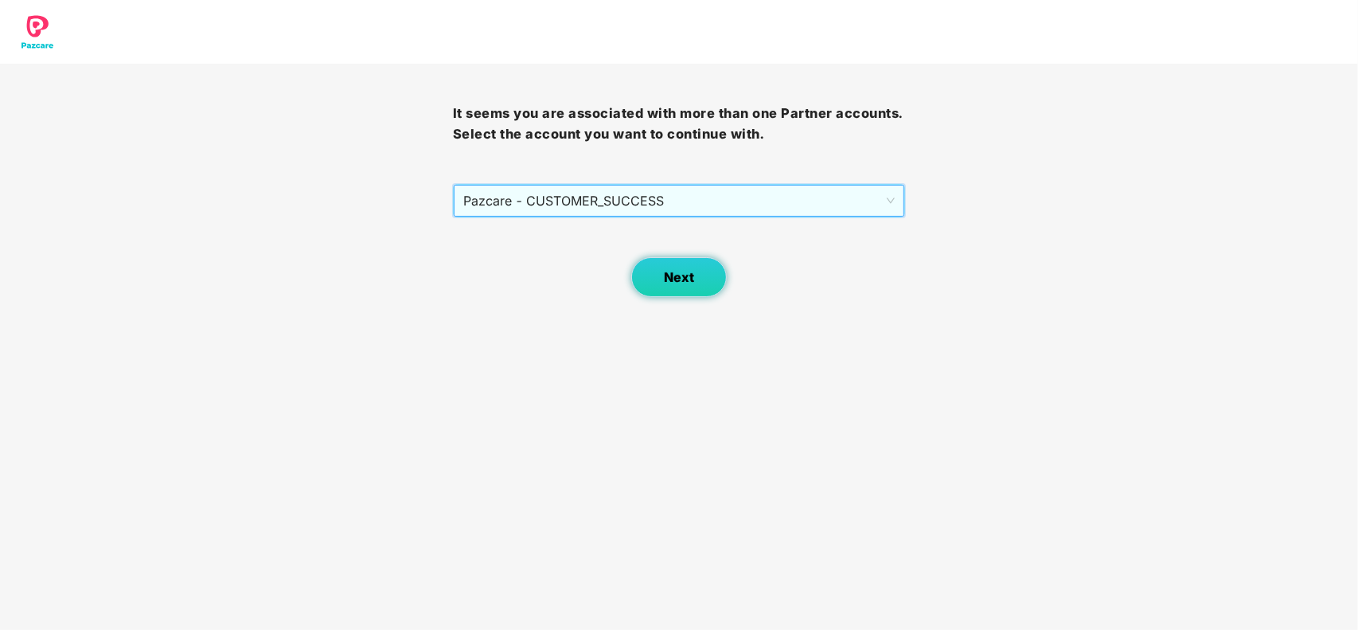
click at [659, 281] on button "Next" at bounding box center [679, 277] width 96 height 40
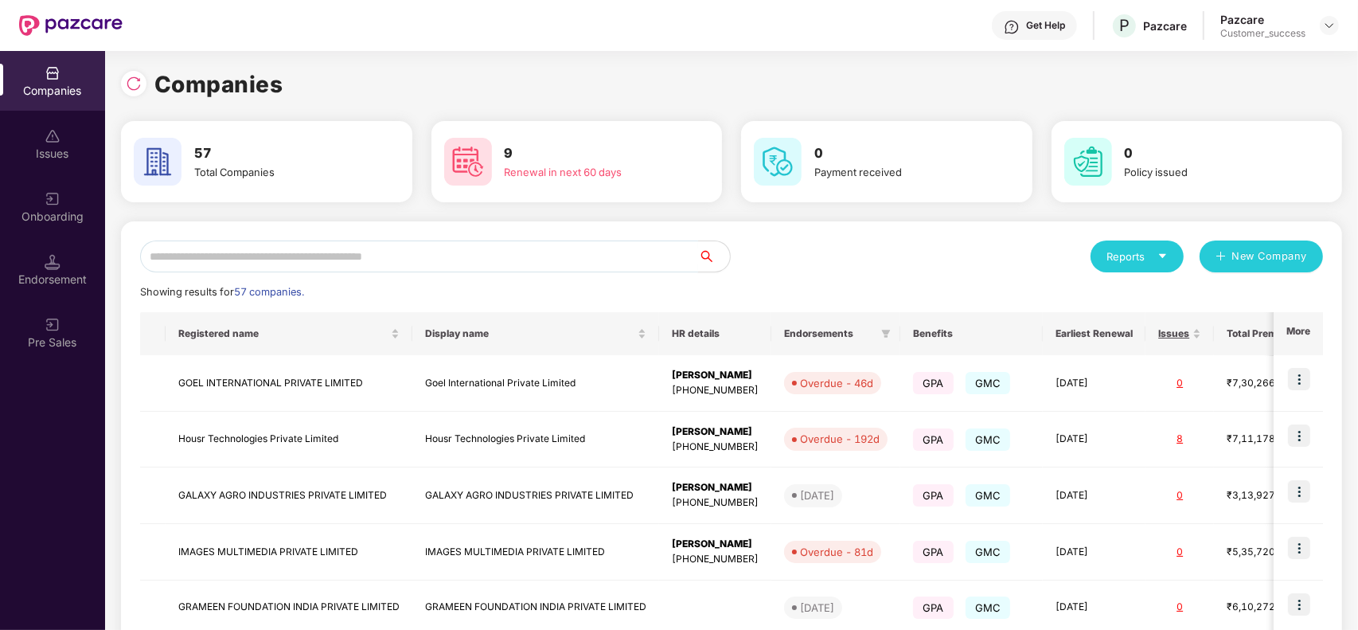
click at [524, 265] on input "text" at bounding box center [419, 256] width 558 height 32
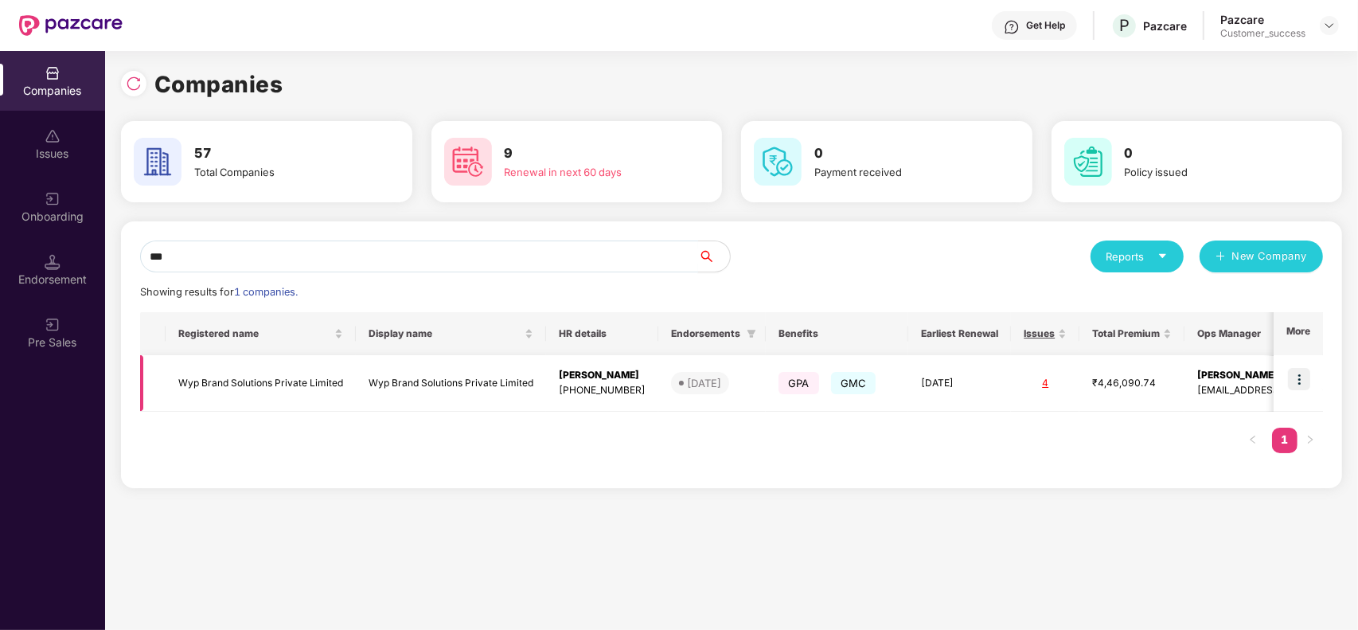
type input "***"
click at [1298, 380] on img at bounding box center [1299, 379] width 22 height 22
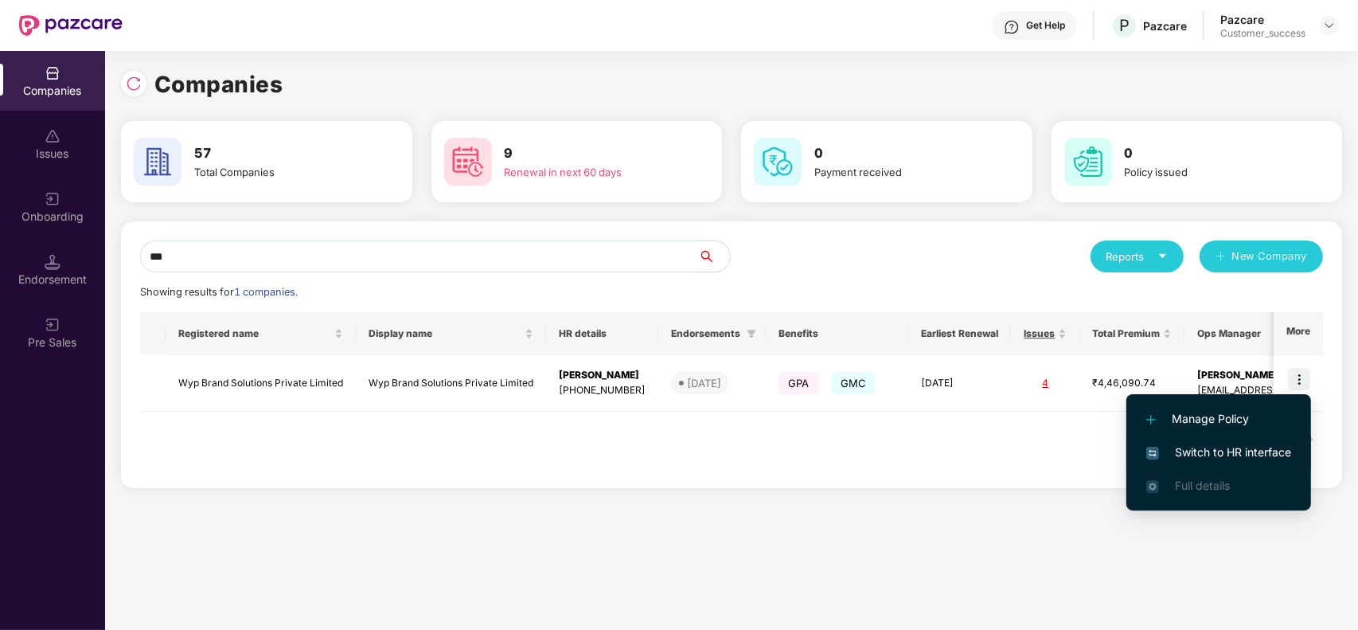
click at [1246, 435] on li "Switch to HR interface" at bounding box center [1218, 451] width 185 height 33
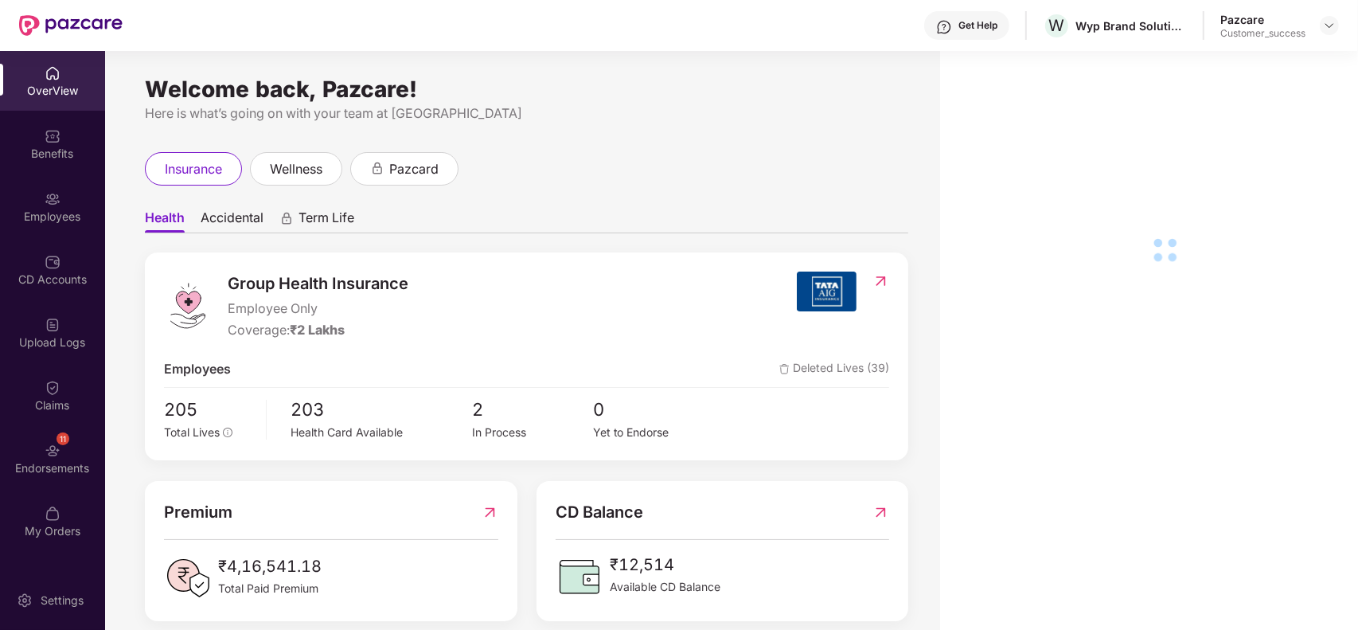
click at [54, 217] on div "Employees" at bounding box center [52, 217] width 105 height 16
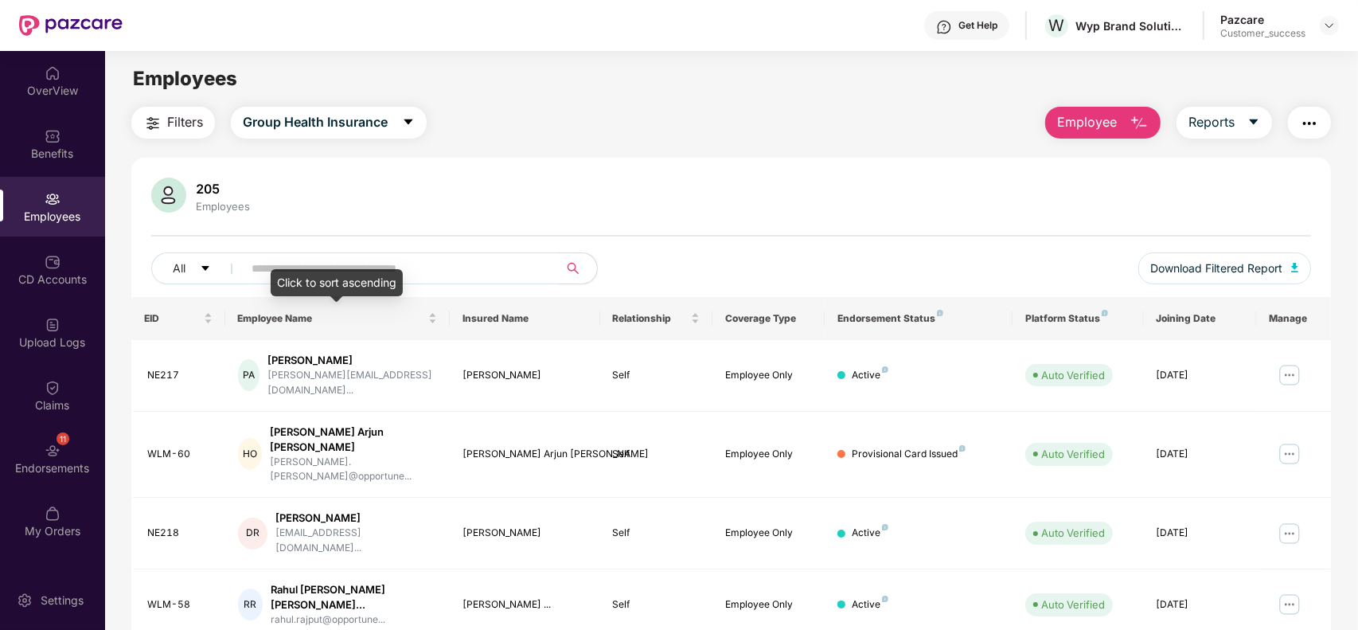
click at [384, 269] on div "Click to sort ascending" at bounding box center [337, 282] width 132 height 27
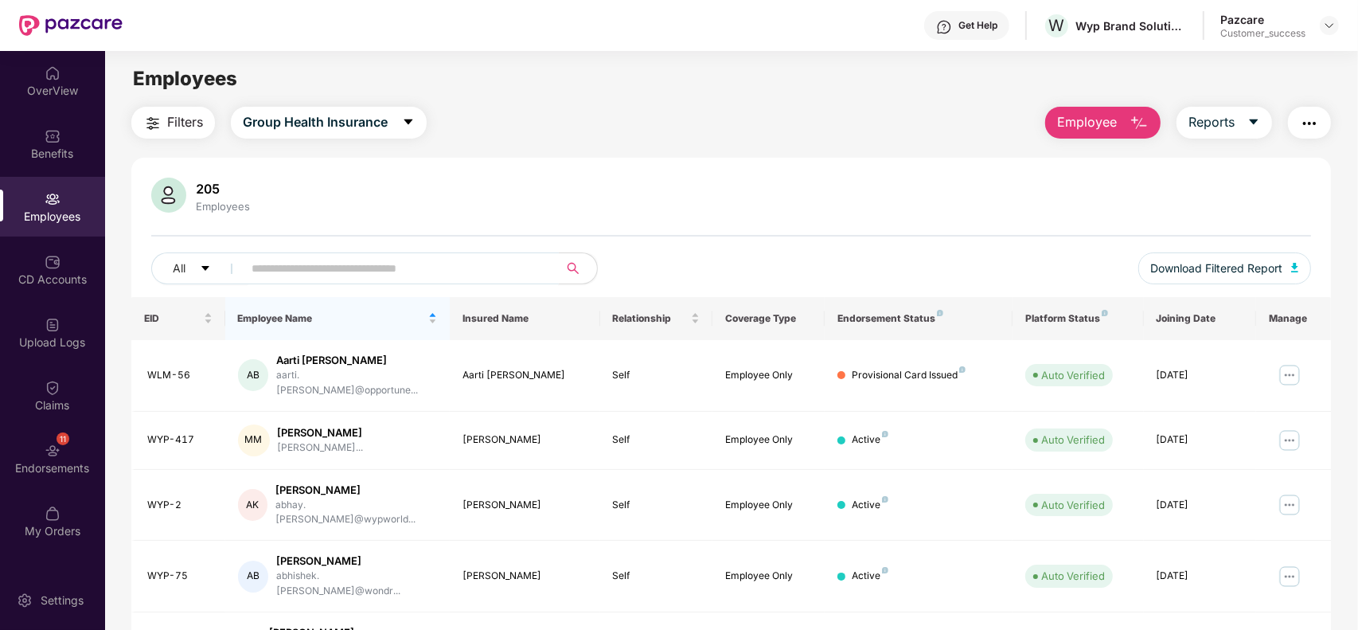
click at [420, 264] on input "text" at bounding box center [395, 268] width 286 height 24
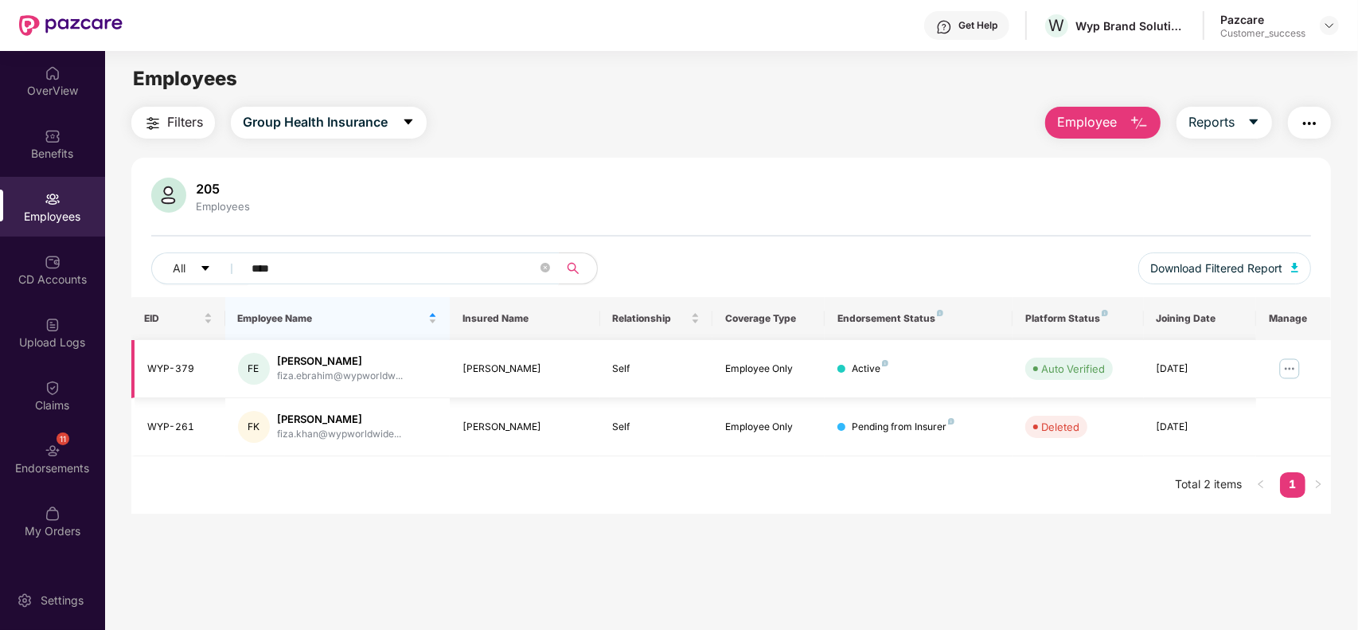
type input "****"
click at [1295, 368] on img at bounding box center [1289, 368] width 25 height 25
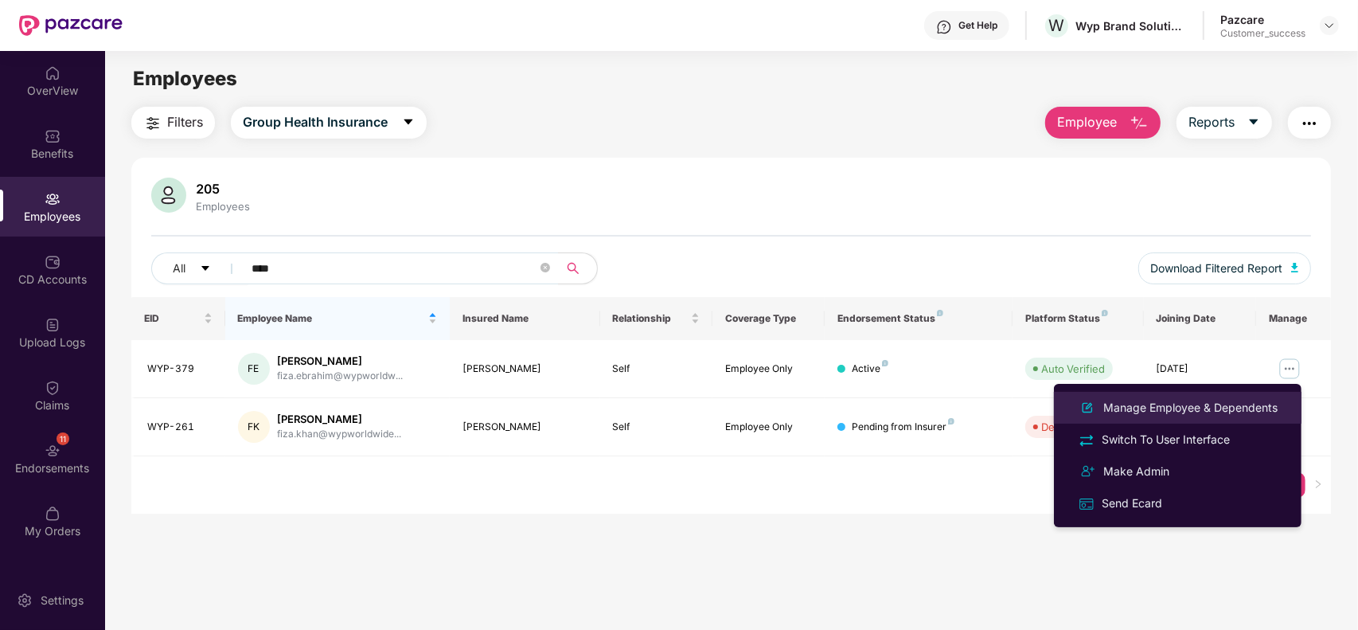
click at [1154, 412] on div "Manage Employee & Dependents" at bounding box center [1190, 408] width 181 height 18
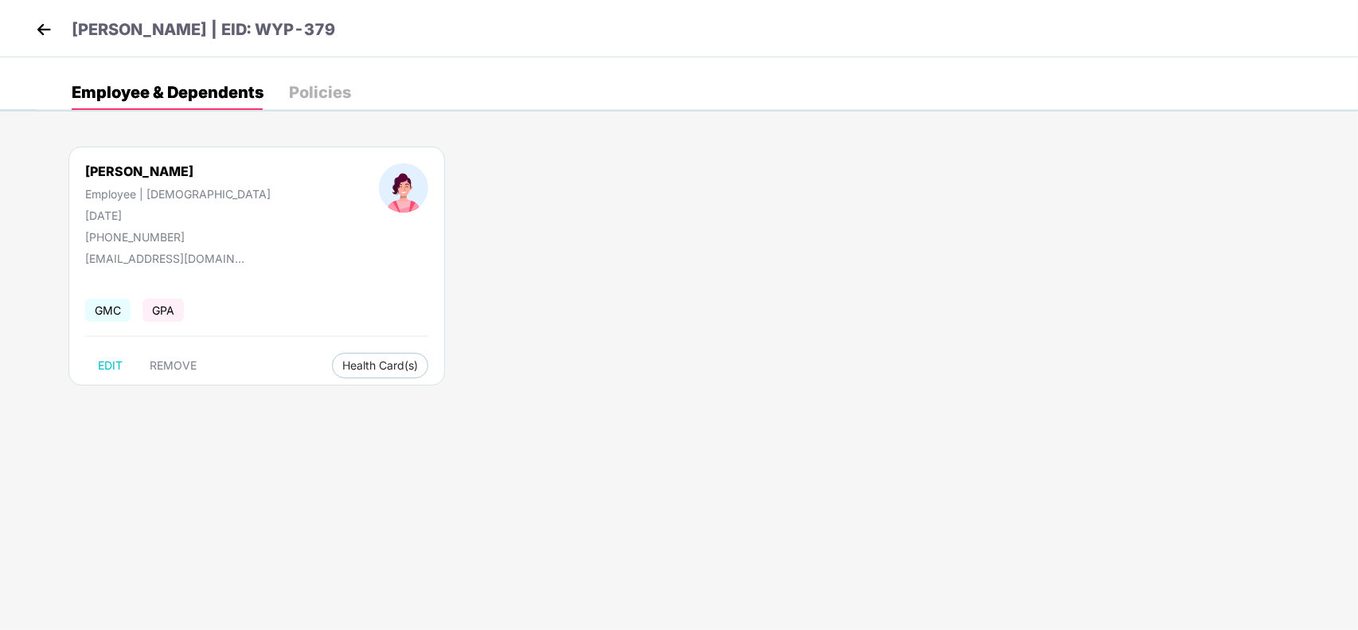
click at [144, 236] on div "[PHONE_NUMBER]" at bounding box center [177, 237] width 185 height 14
copy div "919170000000"
click at [36, 21] on img at bounding box center [44, 30] width 24 height 24
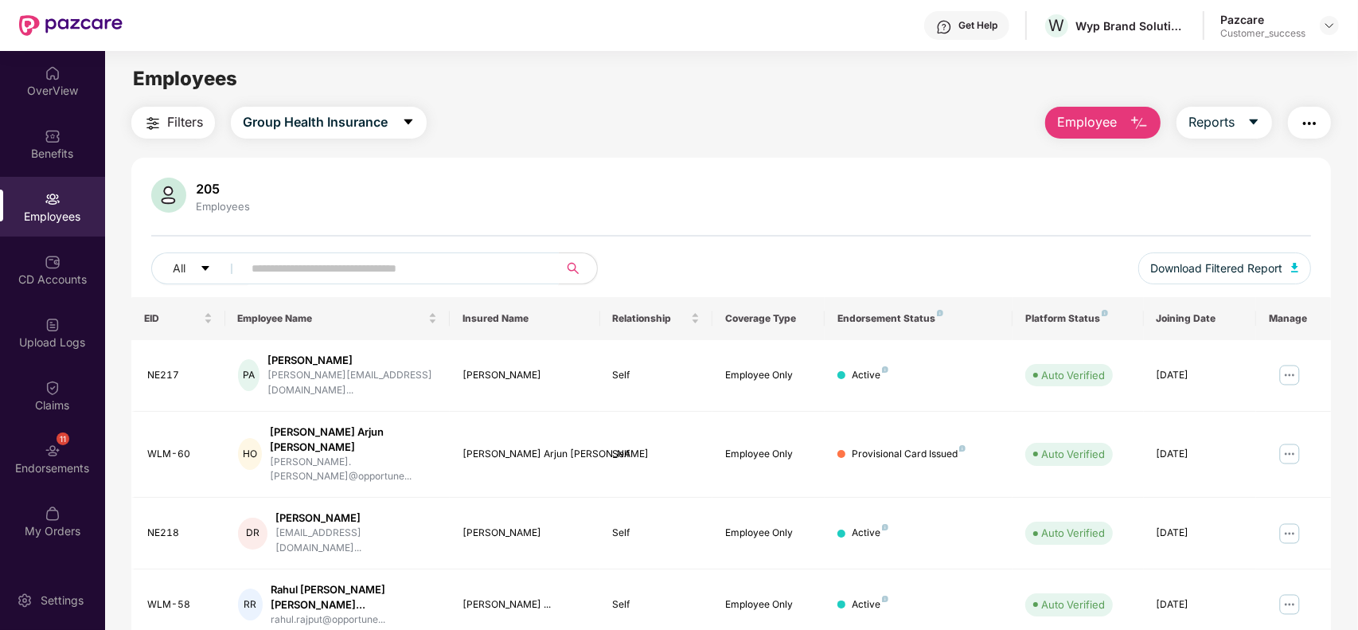
click at [306, 260] on input "text" at bounding box center [395, 268] width 286 height 24
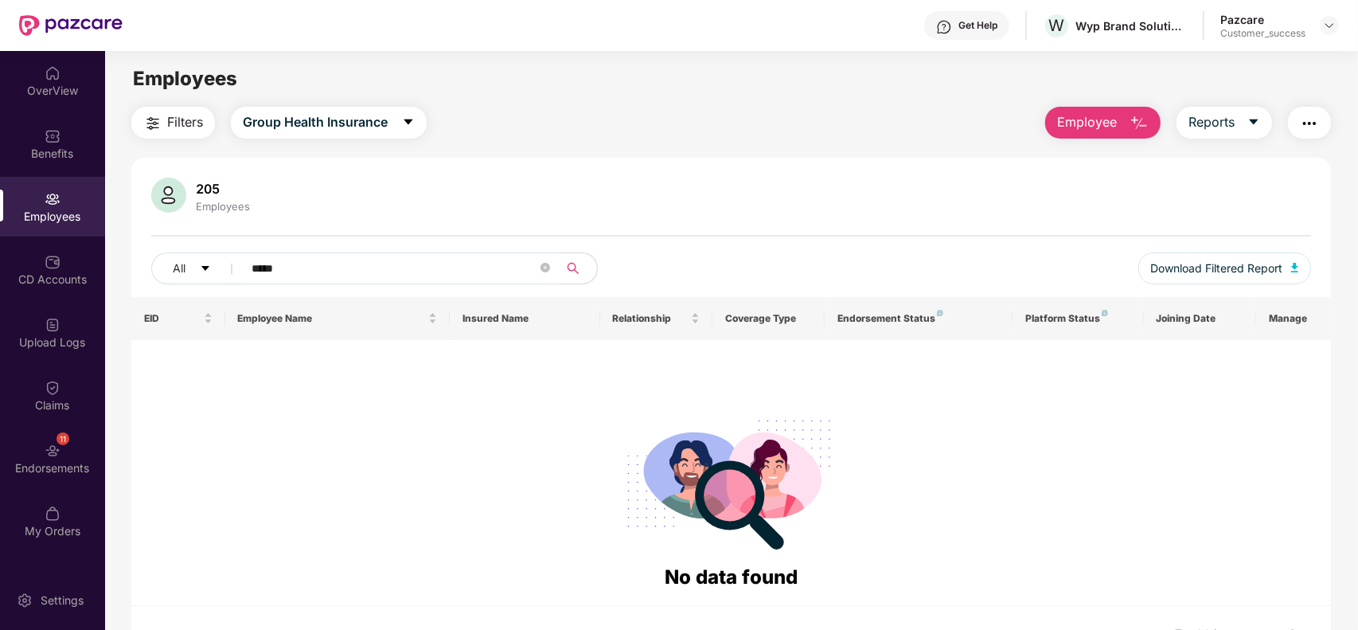
type input "******"
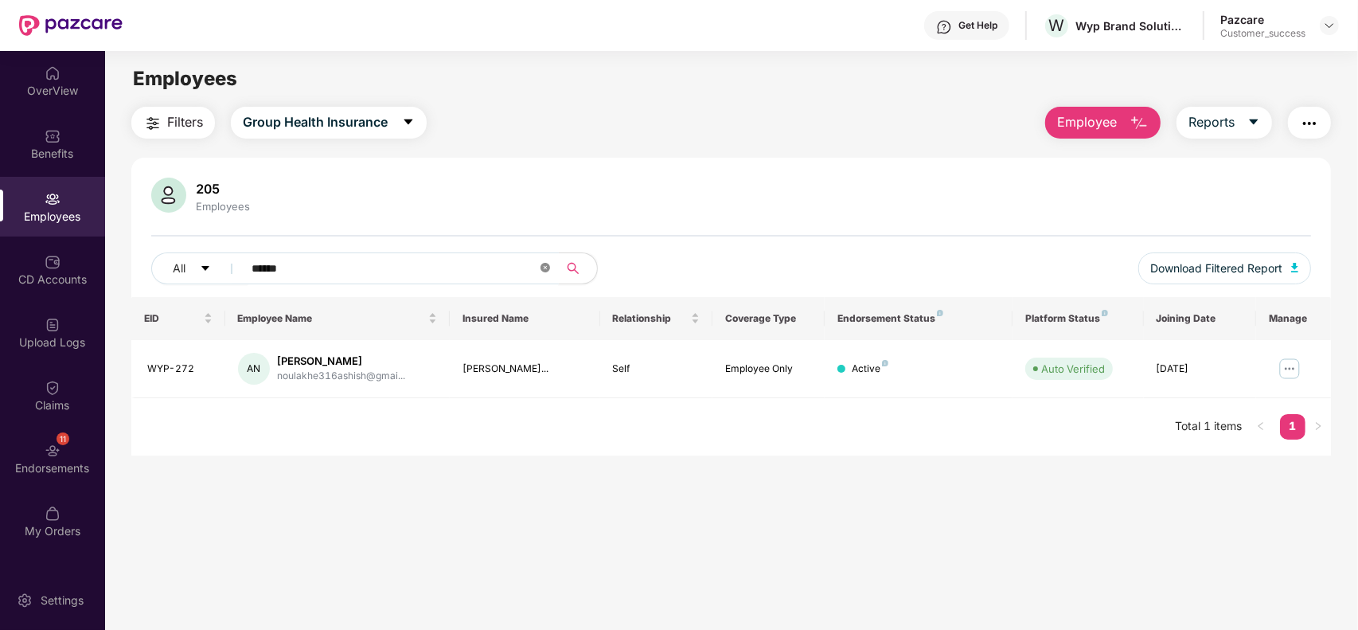
click at [548, 269] on icon "close-circle" at bounding box center [546, 268] width 10 height 10
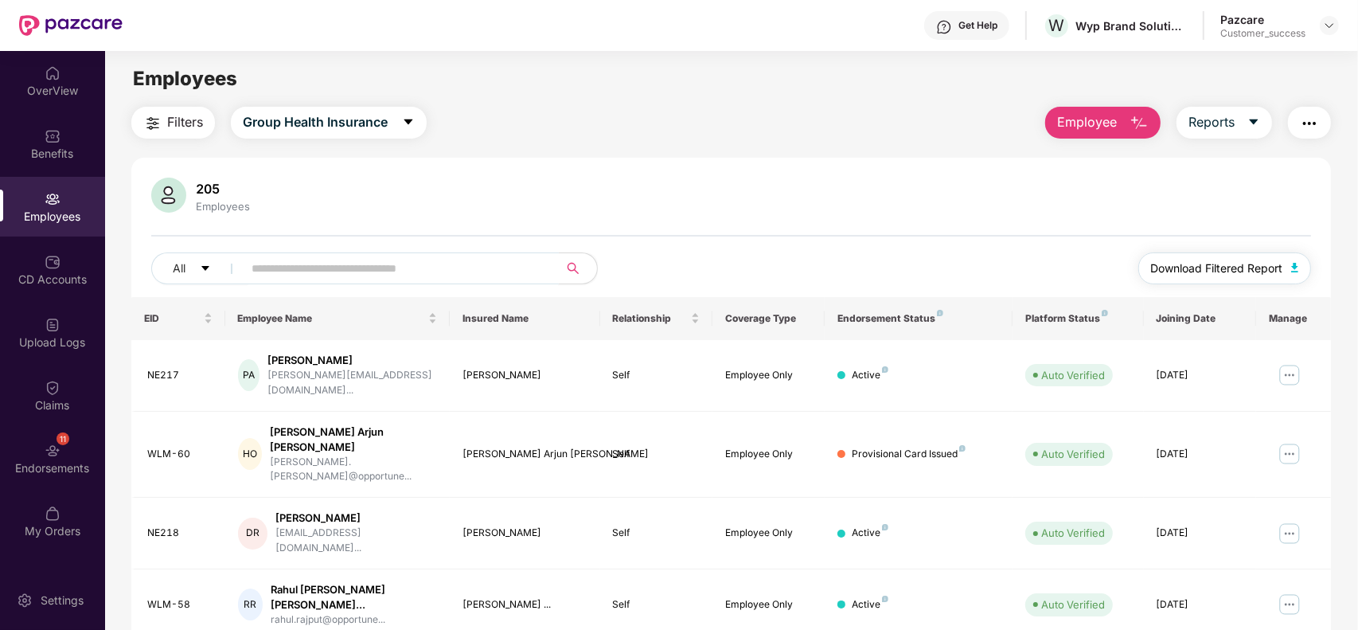
click at [1242, 267] on span "Download Filtered Report" at bounding box center [1217, 269] width 132 height 18
click at [349, 271] on input "text" at bounding box center [395, 268] width 286 height 24
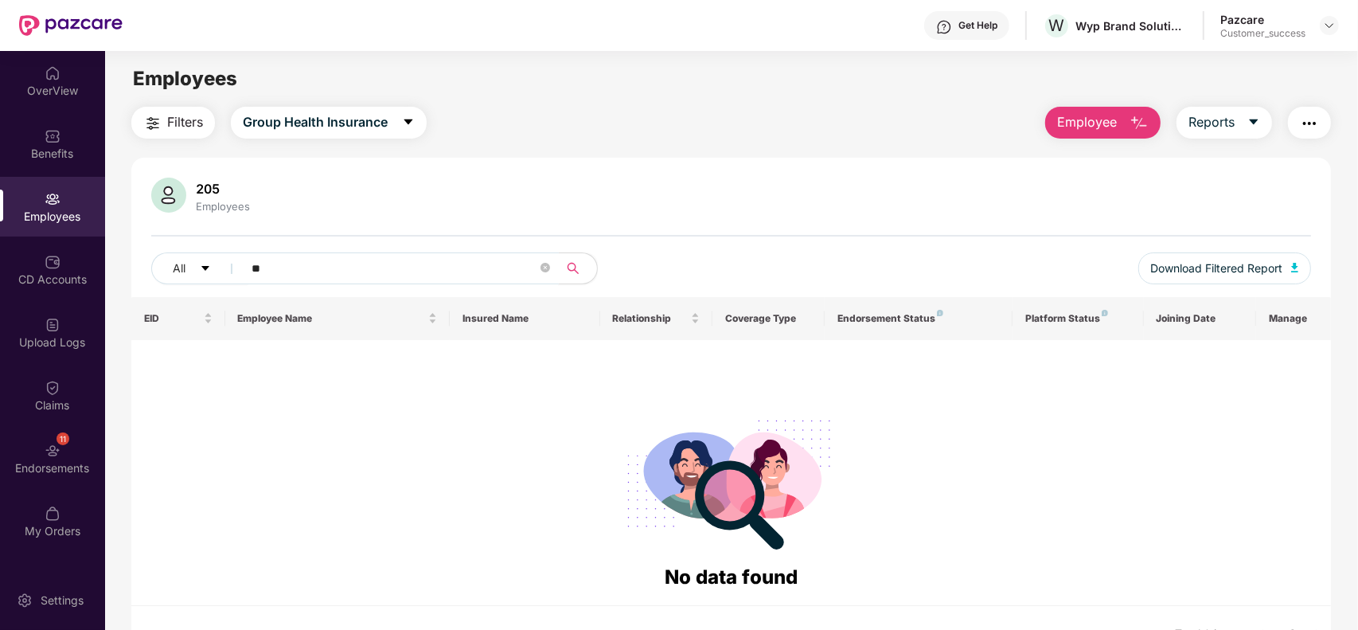
type input "*"
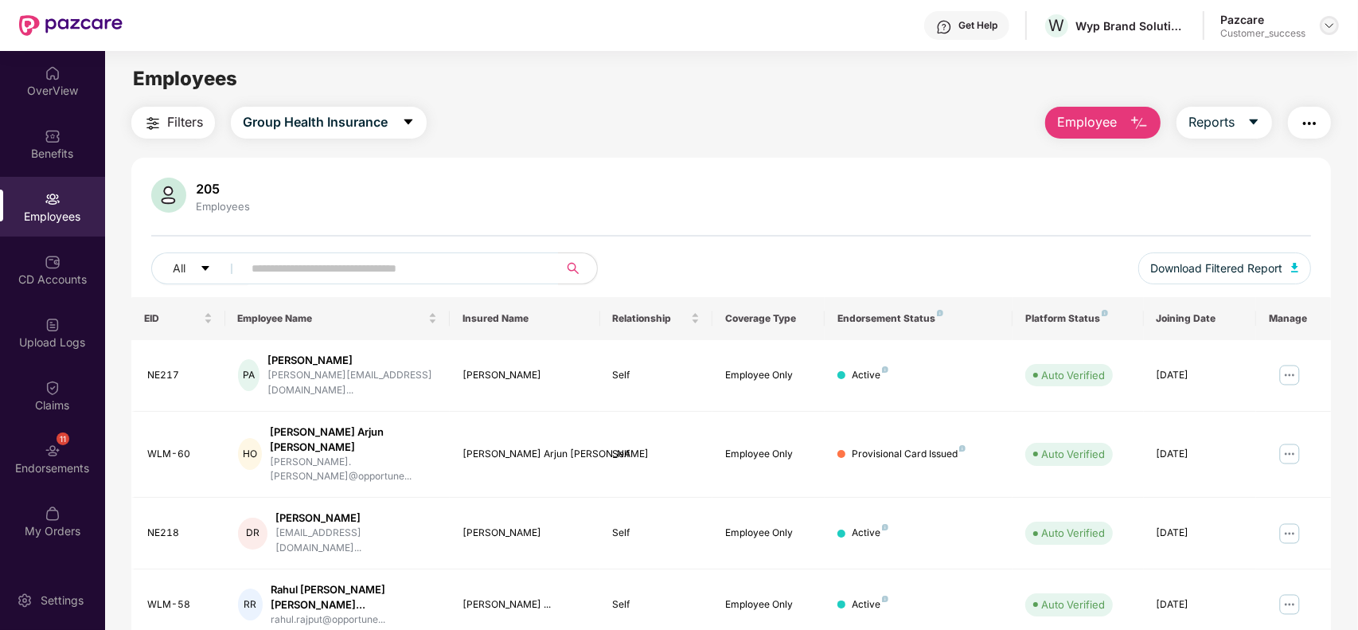
click at [1331, 26] on img at bounding box center [1329, 25] width 13 height 13
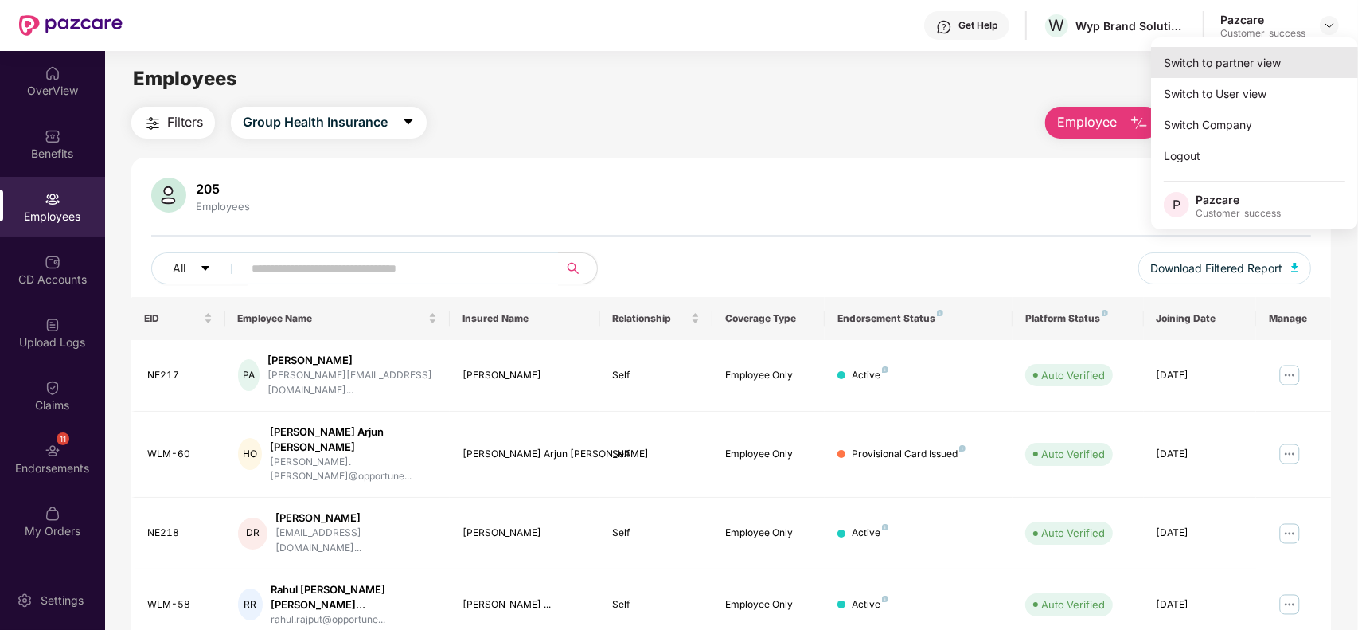
click at [1232, 64] on div "Switch to partner view" at bounding box center [1254, 62] width 207 height 31
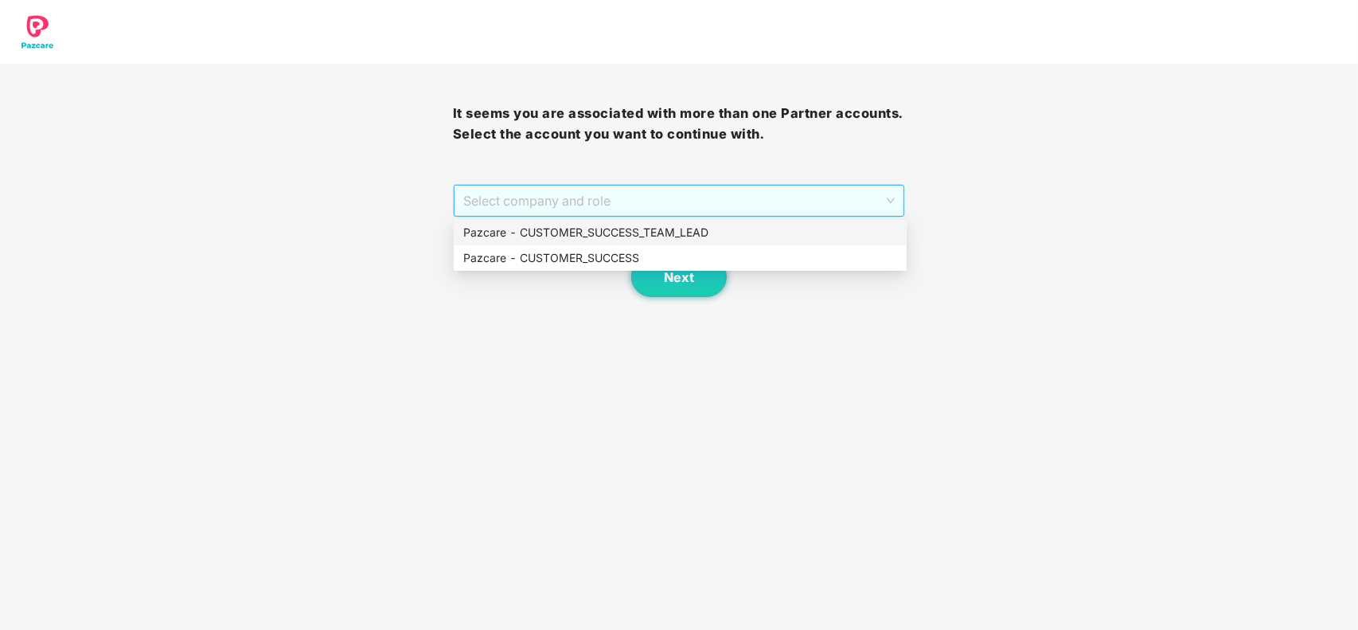
click at [685, 207] on span "Select company and role" at bounding box center [679, 200] width 432 height 30
click at [582, 260] on div "Pazcare - CUSTOMER_SUCCESS" at bounding box center [680, 258] width 434 height 18
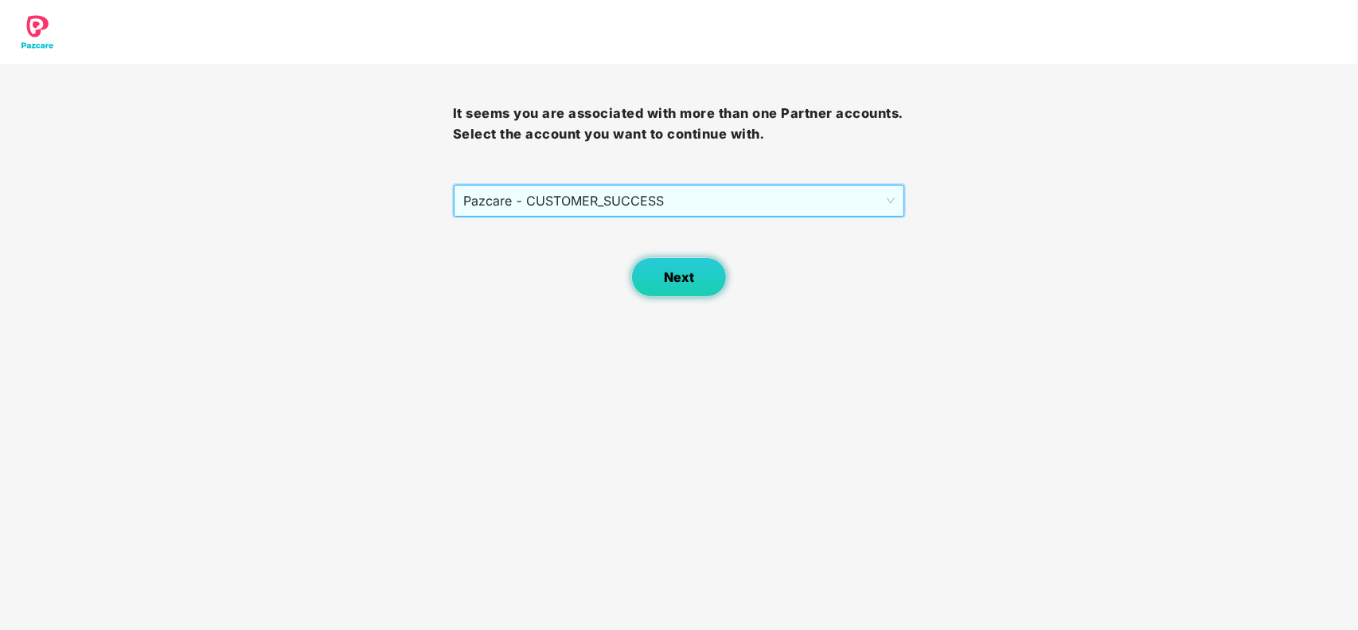
click at [637, 273] on button "Next" at bounding box center [679, 277] width 96 height 40
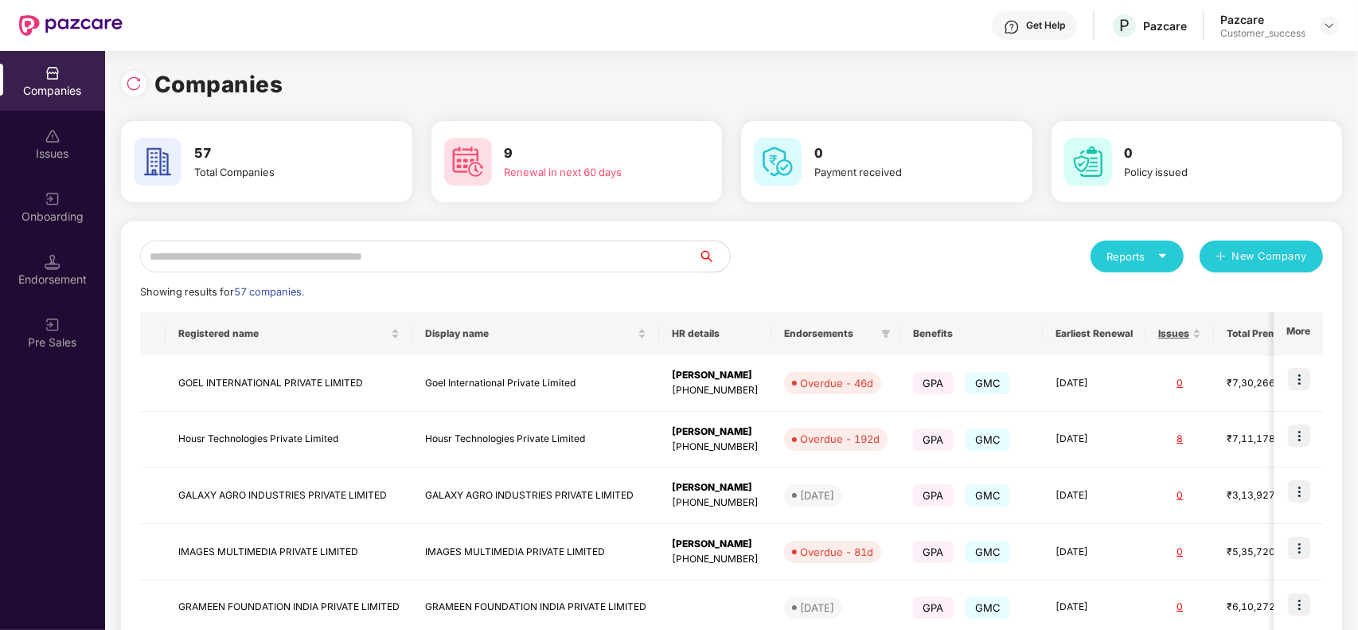
click at [375, 253] on input "text" at bounding box center [419, 256] width 558 height 32
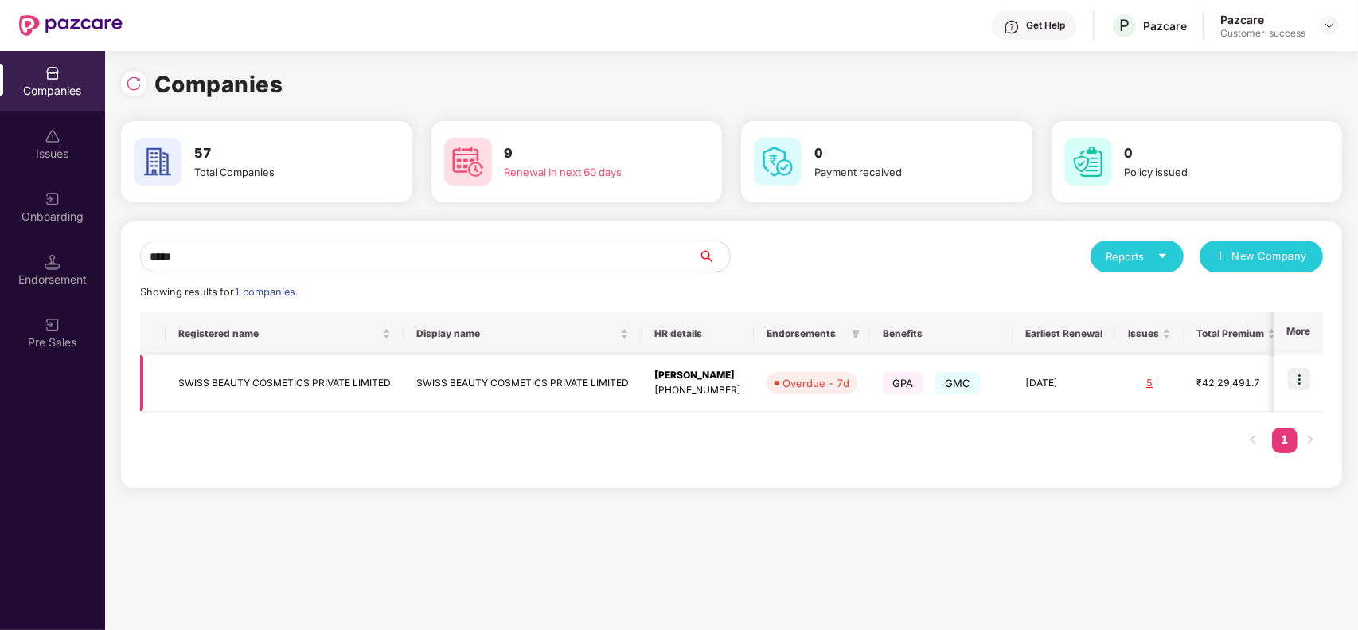
type input "*****"
click at [295, 394] on td "SWISS BEAUTY COSMETICS PRIVATE LIMITED" at bounding box center [285, 383] width 238 height 57
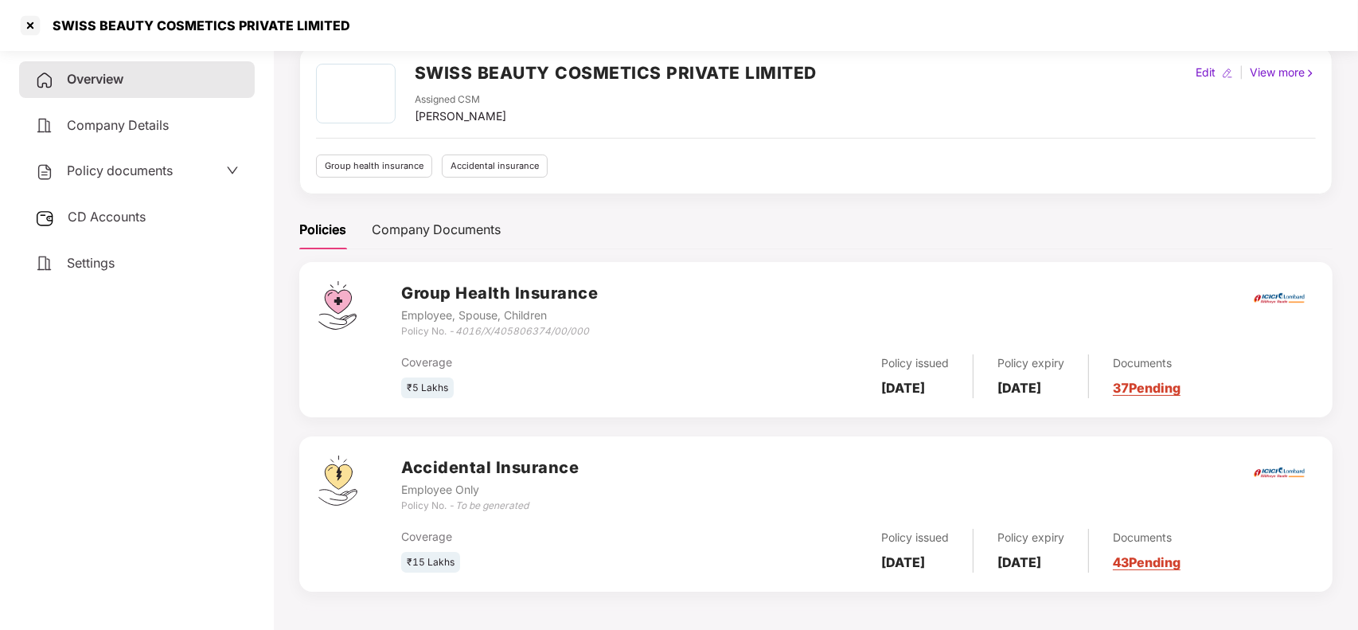
click at [1171, 560] on link "43 Pending" at bounding box center [1147, 562] width 68 height 16
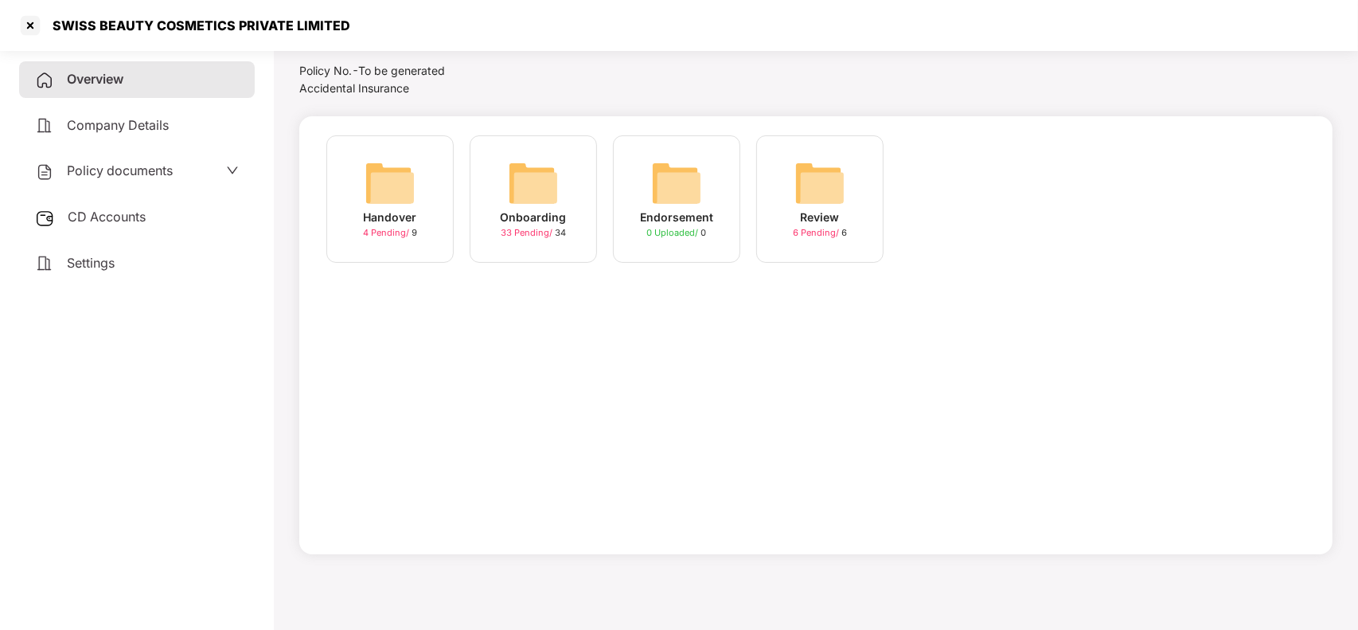
click at [516, 189] on img at bounding box center [533, 183] width 51 height 51
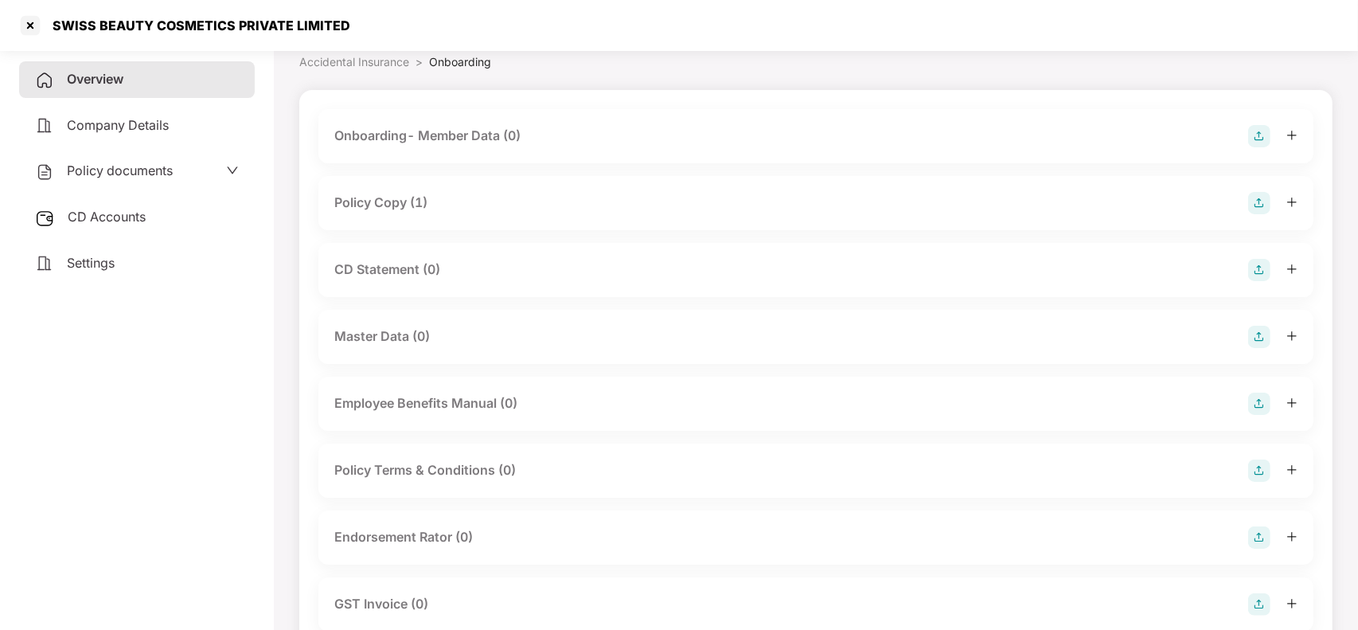
click at [400, 192] on div "Policy Copy (1)" at bounding box center [815, 203] width 963 height 22
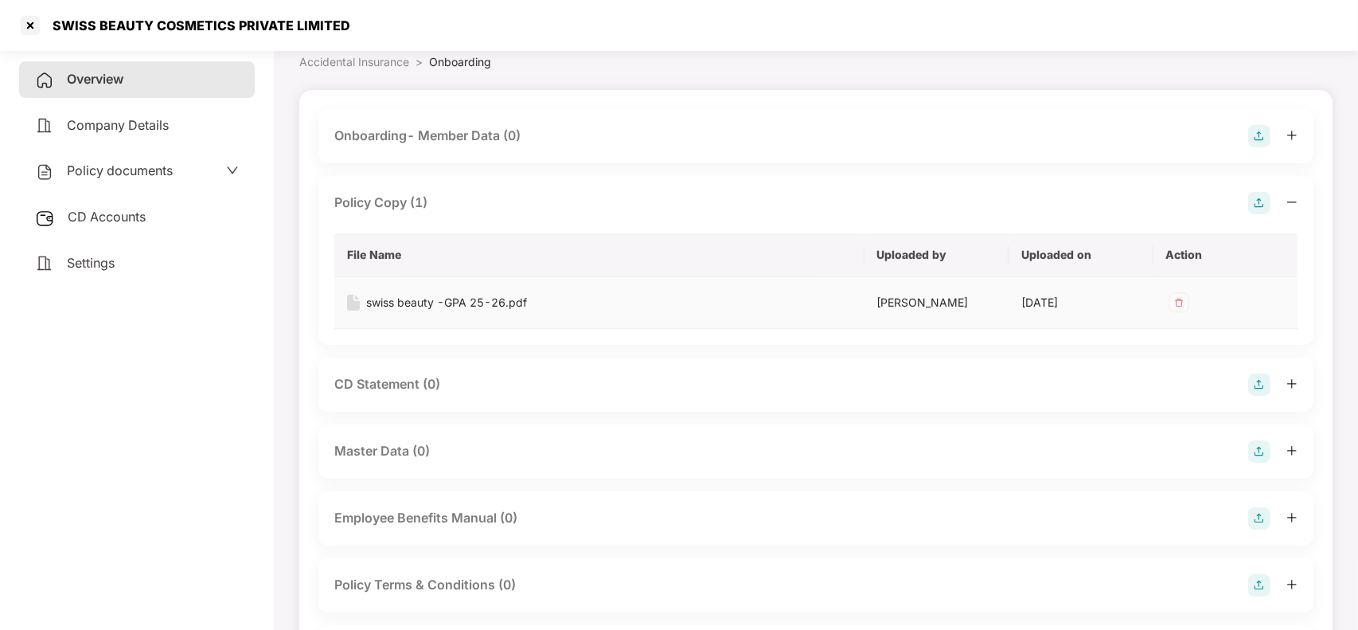
click at [373, 295] on div "swiss beauty -GPA 25-26.pdf" at bounding box center [446, 303] width 161 height 18
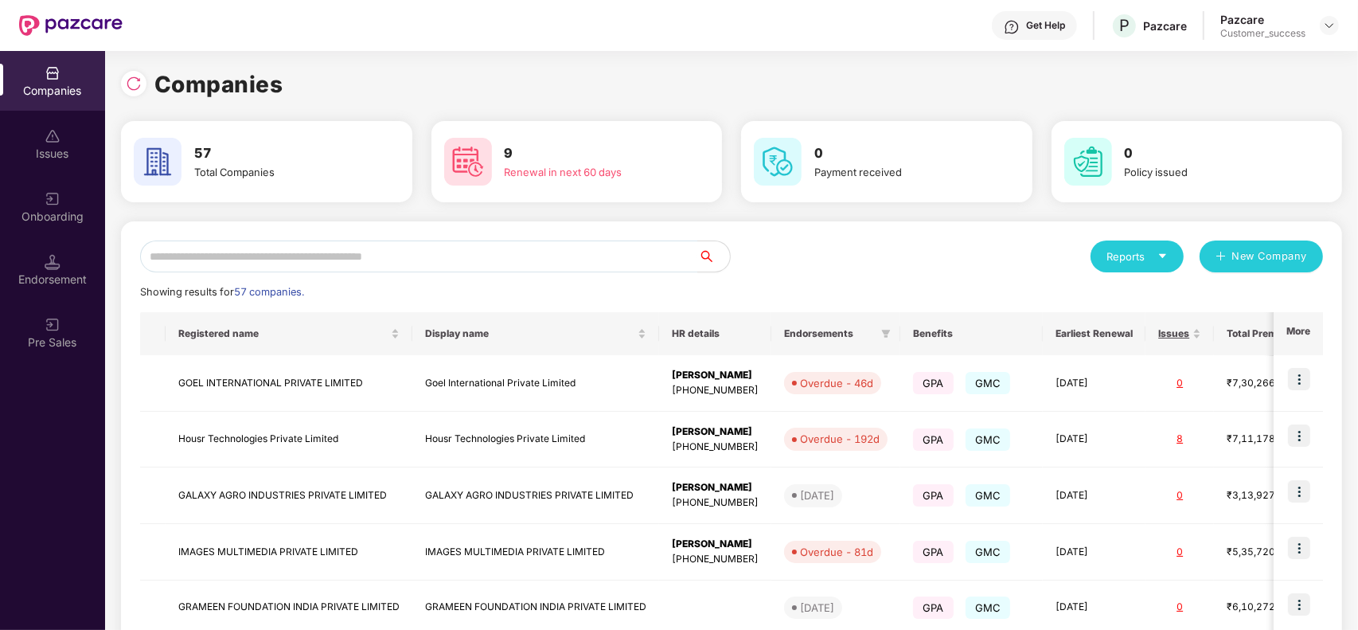
click at [52, 197] on img at bounding box center [53, 199] width 16 height 16
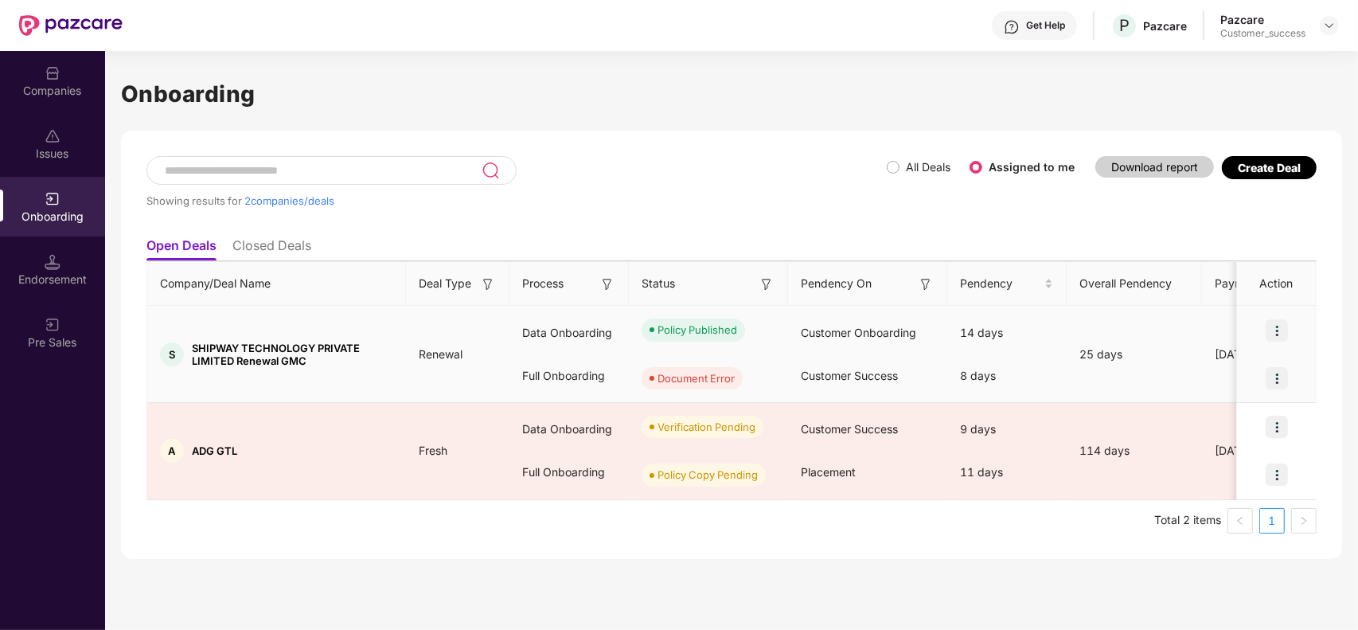
click at [1282, 383] on img at bounding box center [1277, 378] width 22 height 22
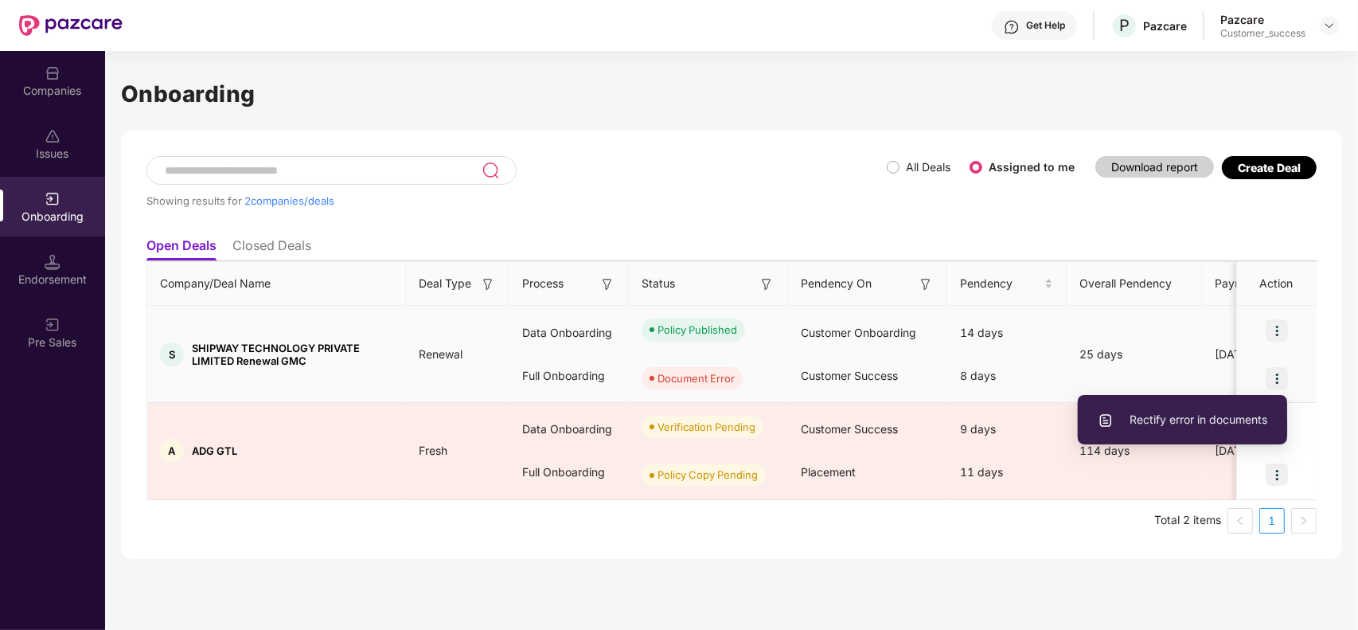
click at [1234, 414] on span "Rectify error in documents" at bounding box center [1183, 420] width 170 height 18
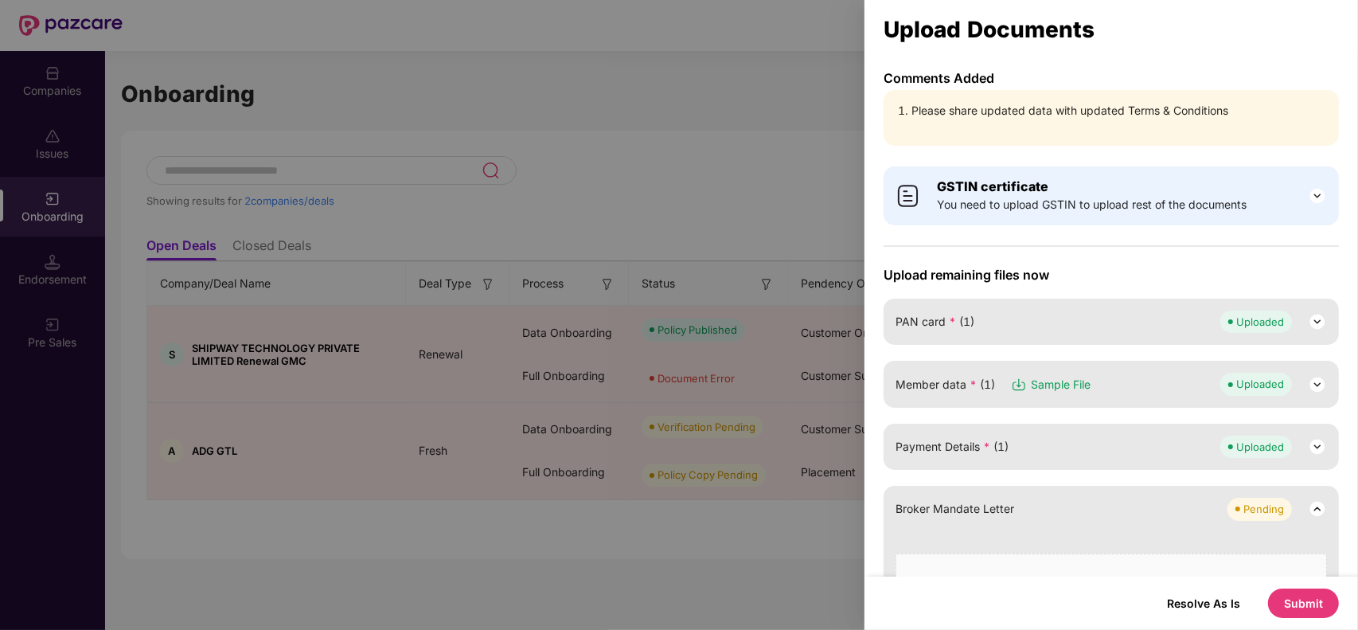
click at [833, 68] on div at bounding box center [679, 315] width 1358 height 630
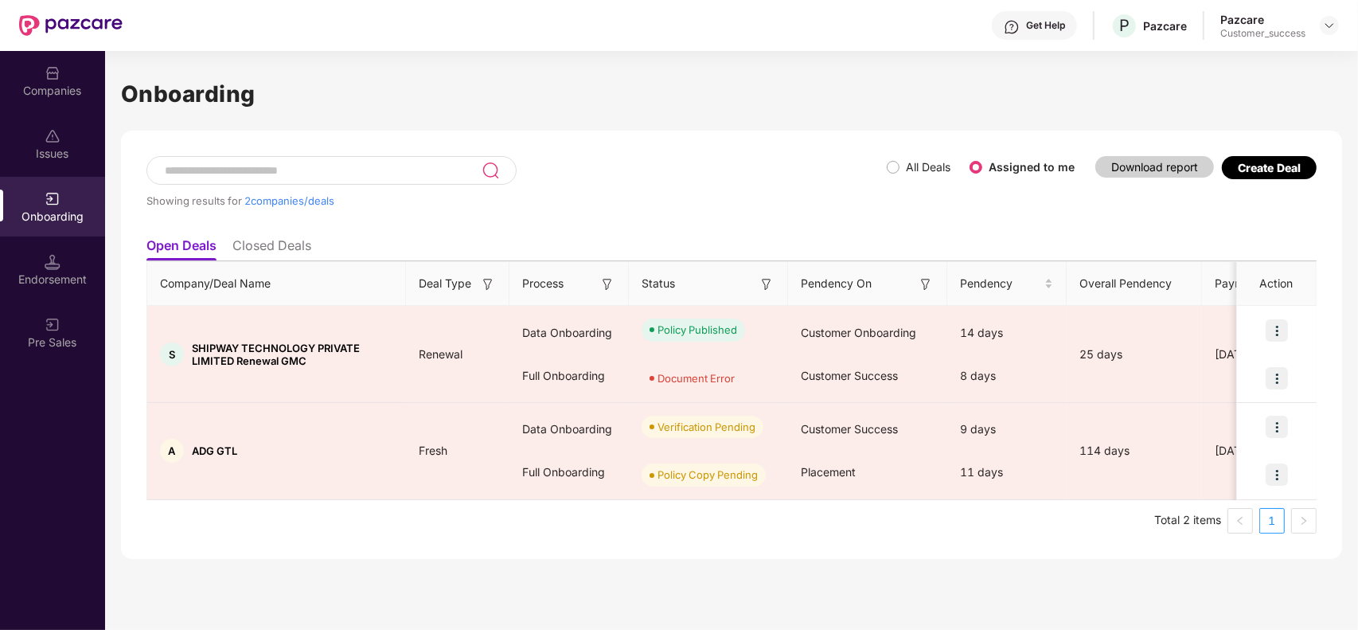
click at [53, 84] on div "Companies" at bounding box center [52, 91] width 105 height 16
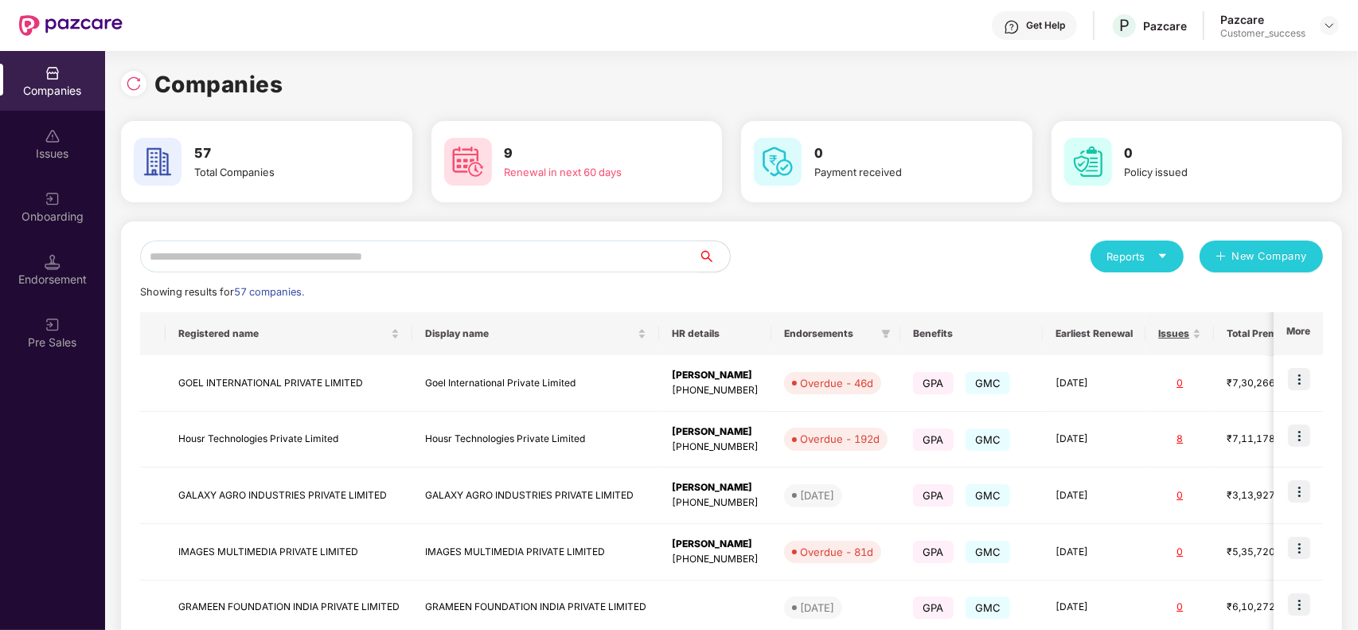
click at [271, 251] on input "text" at bounding box center [419, 256] width 558 height 32
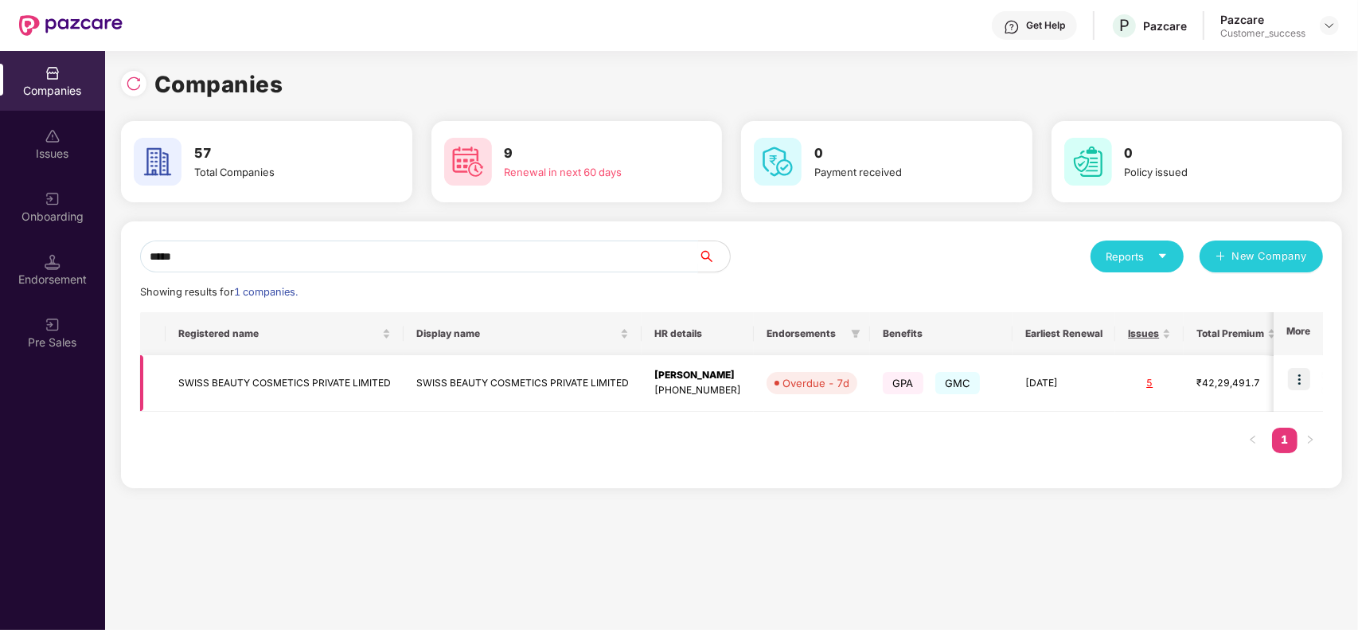
type input "*****"
click at [257, 375] on td "SWISS BEAUTY COSMETICS PRIVATE LIMITED" at bounding box center [285, 383] width 238 height 57
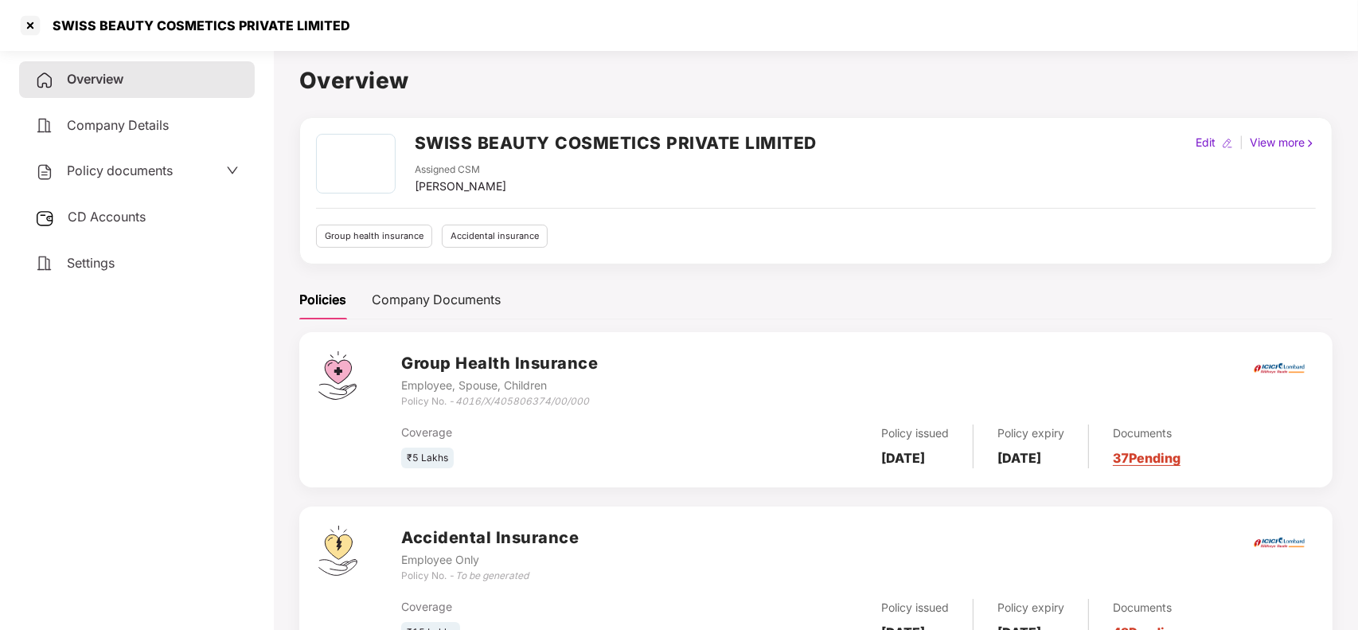
scroll to position [64, 0]
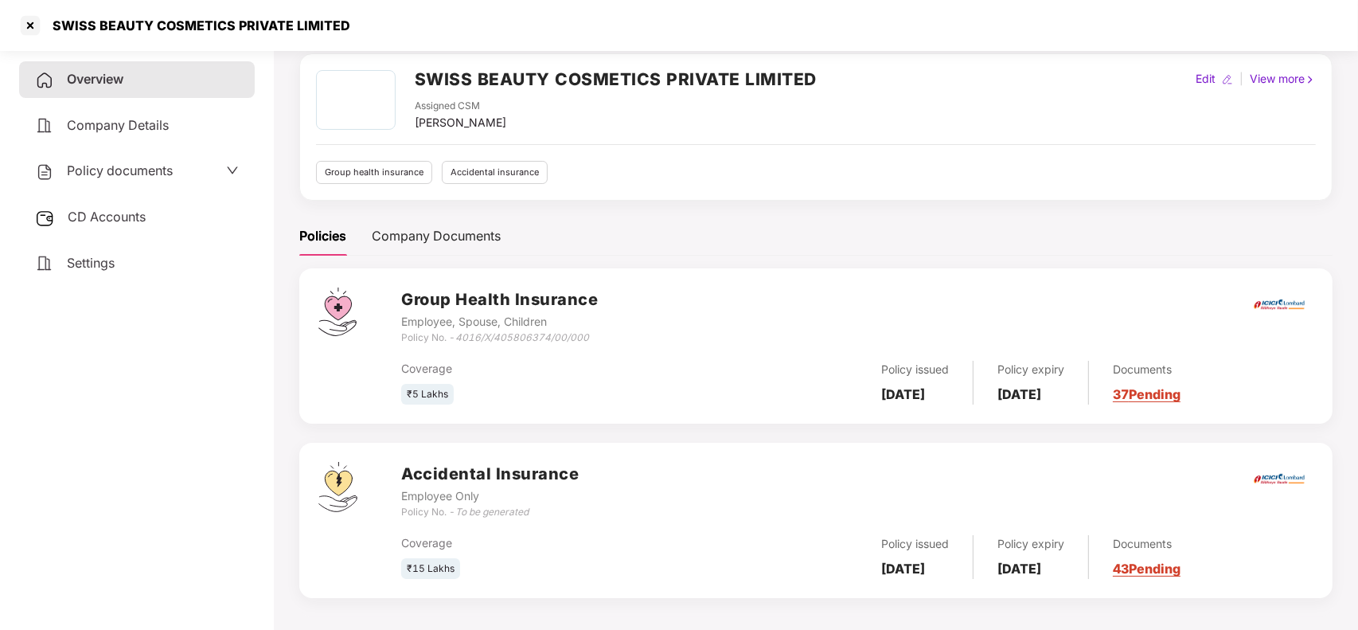
click at [1161, 566] on link "43 Pending" at bounding box center [1147, 568] width 68 height 16
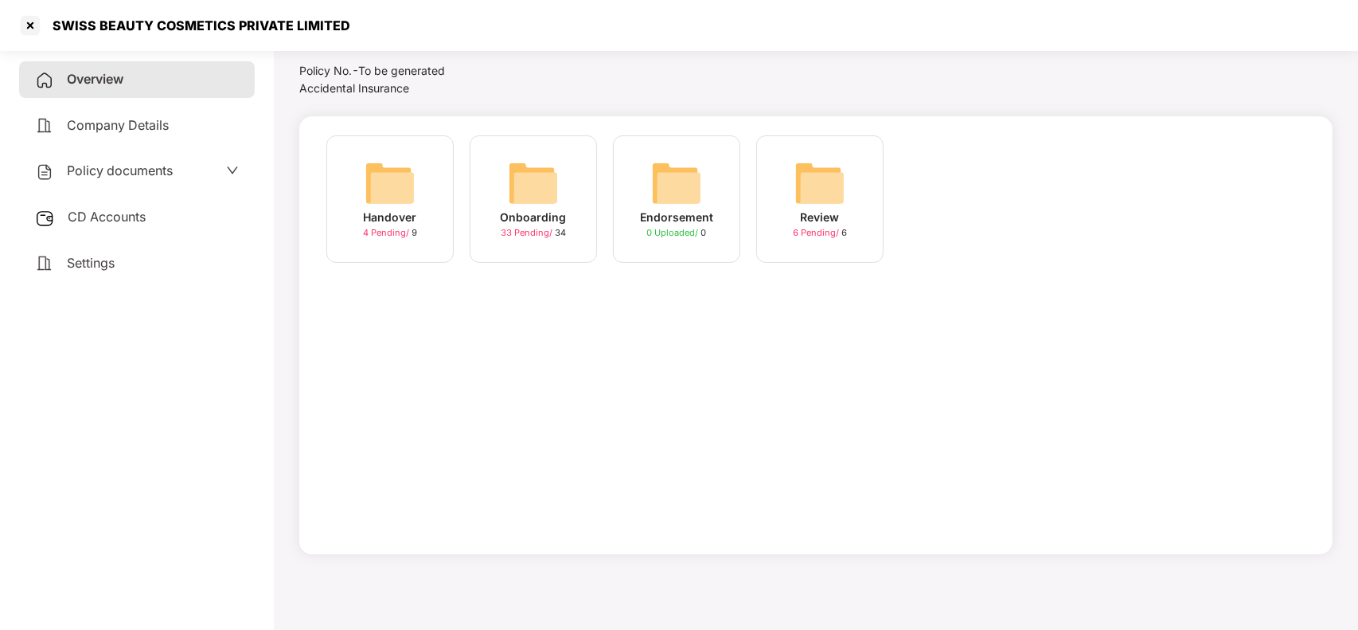
click at [535, 193] on img at bounding box center [533, 183] width 51 height 51
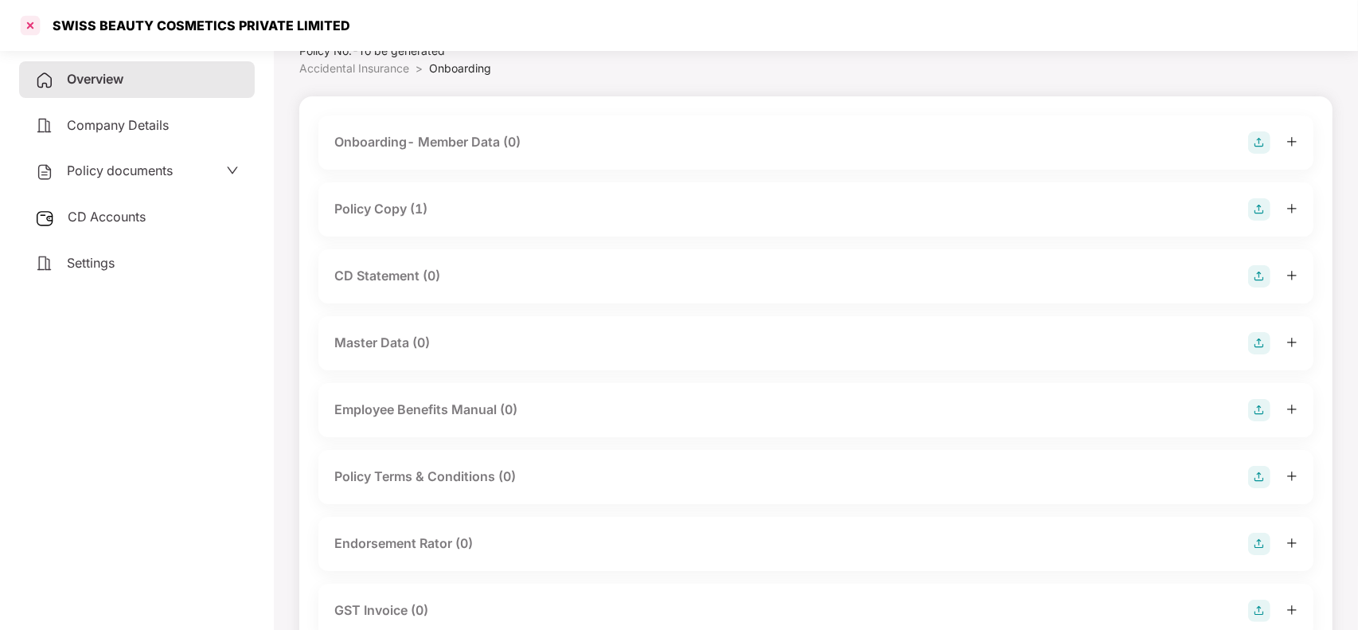
click at [29, 32] on div at bounding box center [30, 25] width 25 height 25
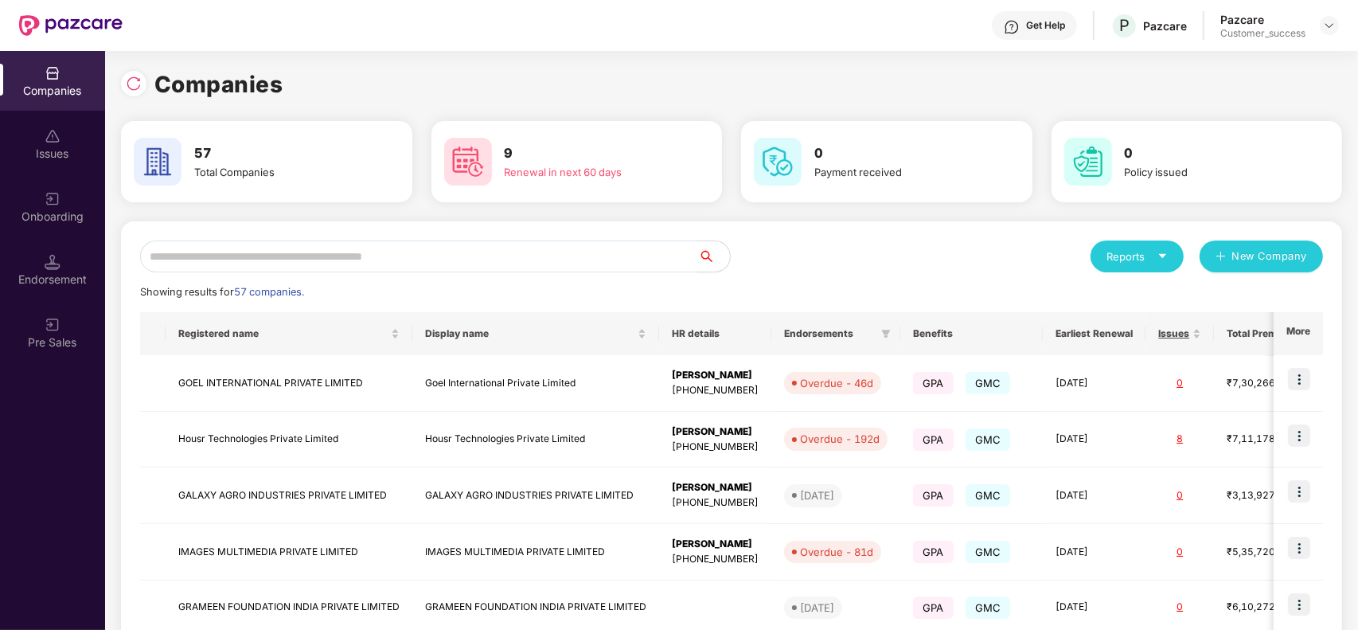
scroll to position [0, 0]
click at [295, 257] on input "text" at bounding box center [419, 256] width 558 height 32
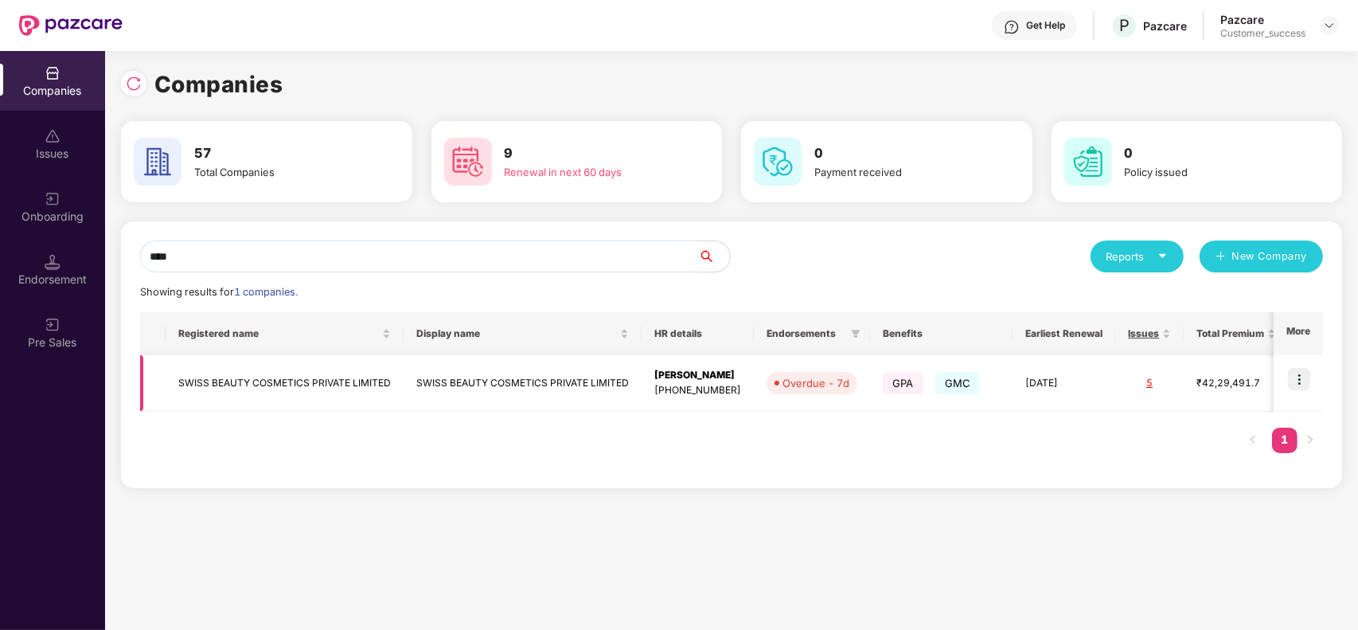
type input "****"
click at [331, 379] on td "SWISS BEAUTY COSMETICS PRIVATE LIMITED" at bounding box center [285, 383] width 238 height 57
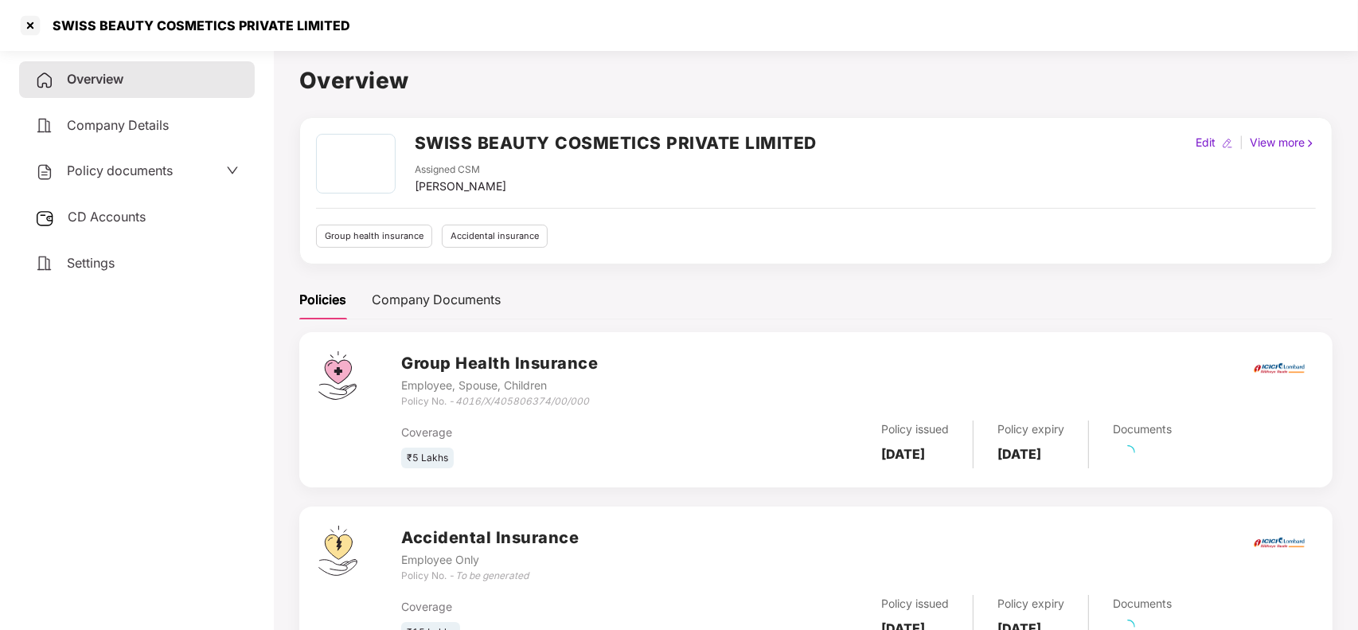
scroll to position [70, 0]
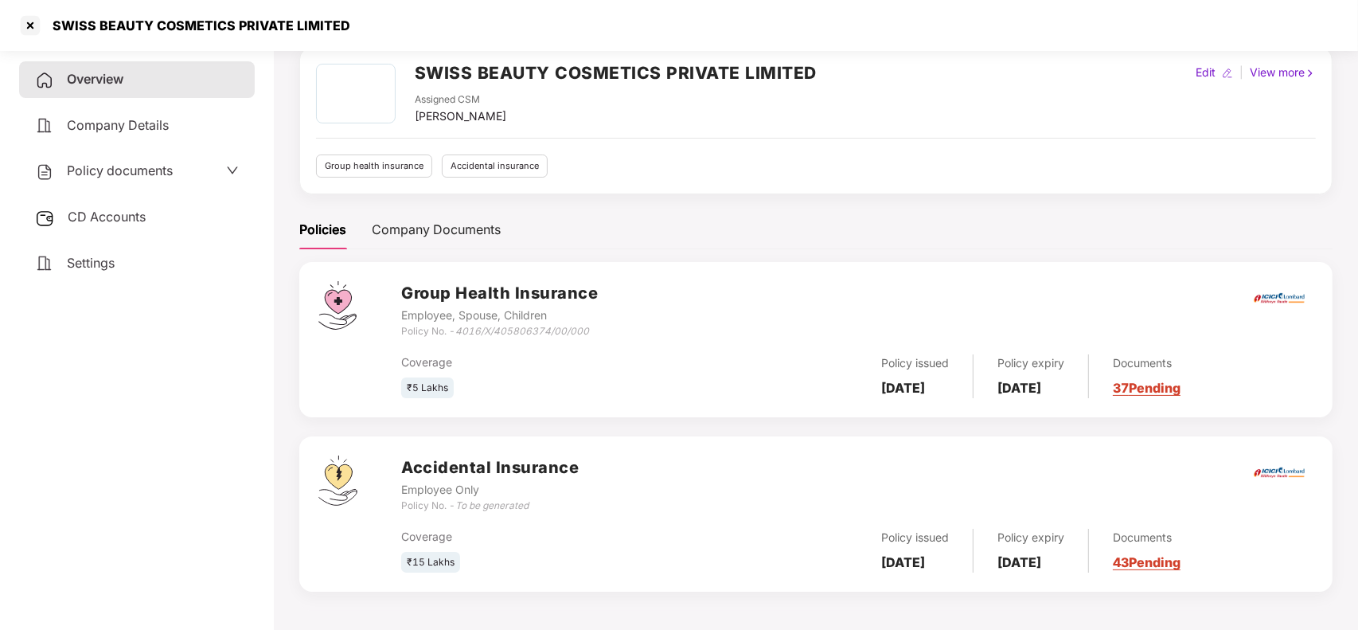
click at [1166, 562] on link "43 Pending" at bounding box center [1147, 562] width 68 height 16
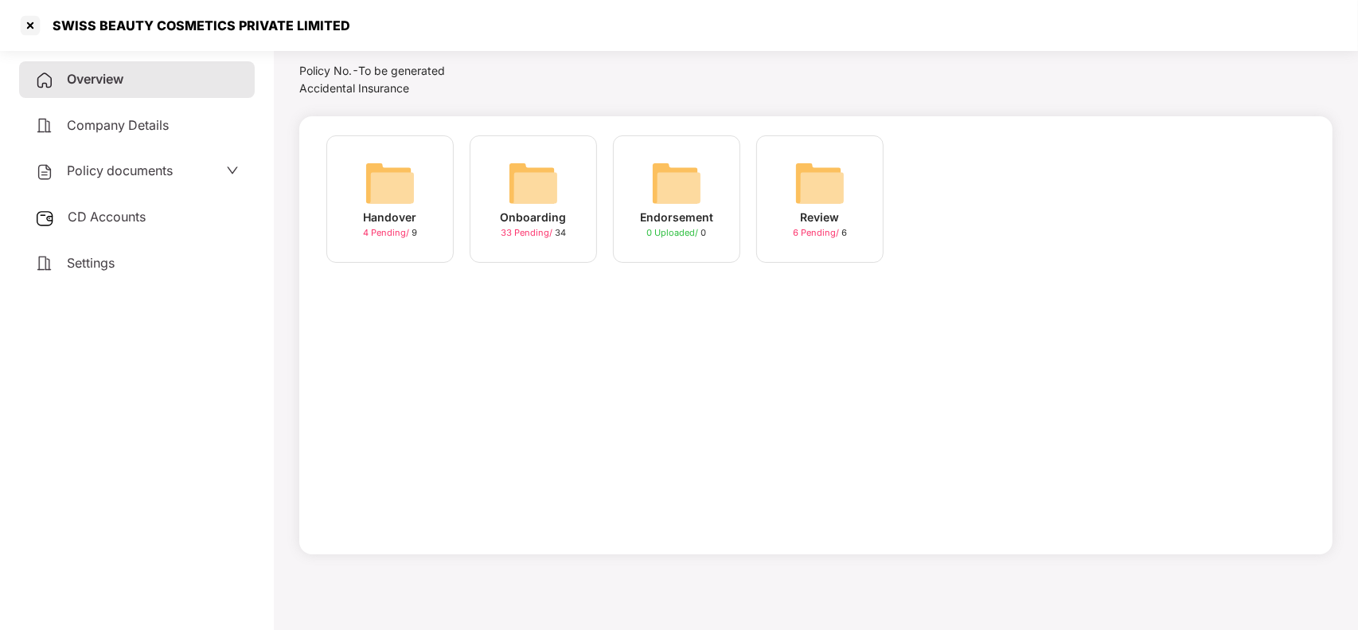
click at [514, 185] on img at bounding box center [533, 183] width 51 height 51
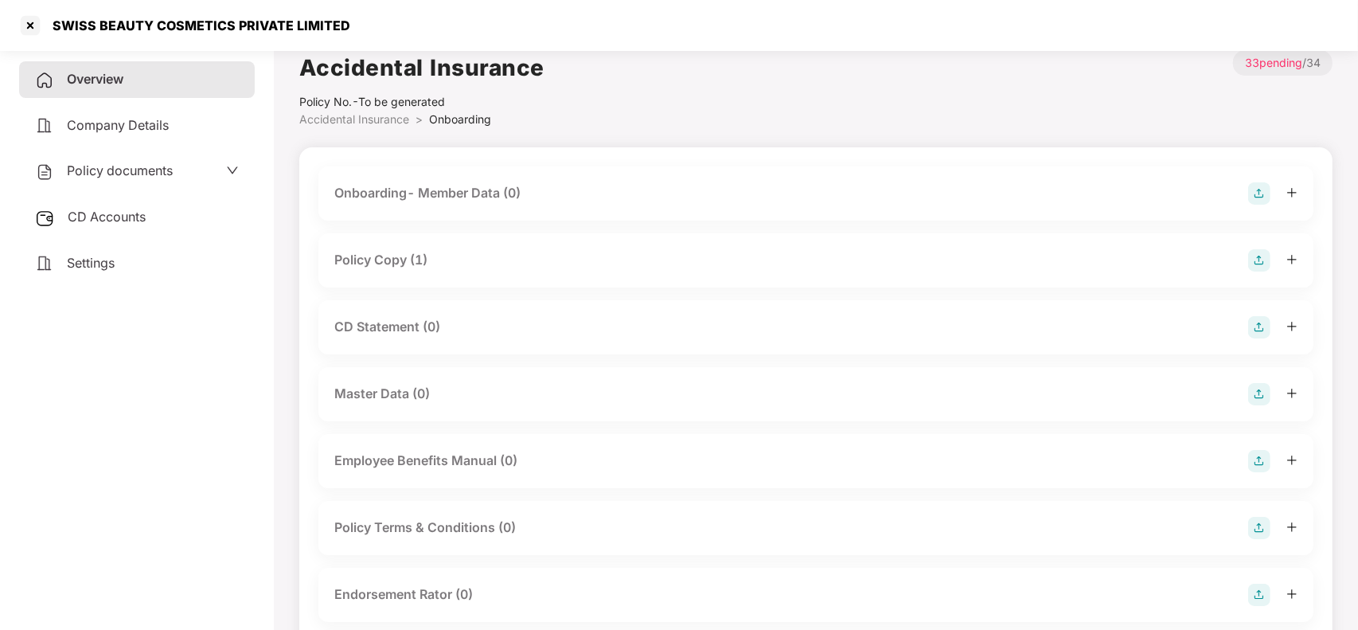
scroll to position [0, 0]
